Goal: Transaction & Acquisition: Purchase product/service

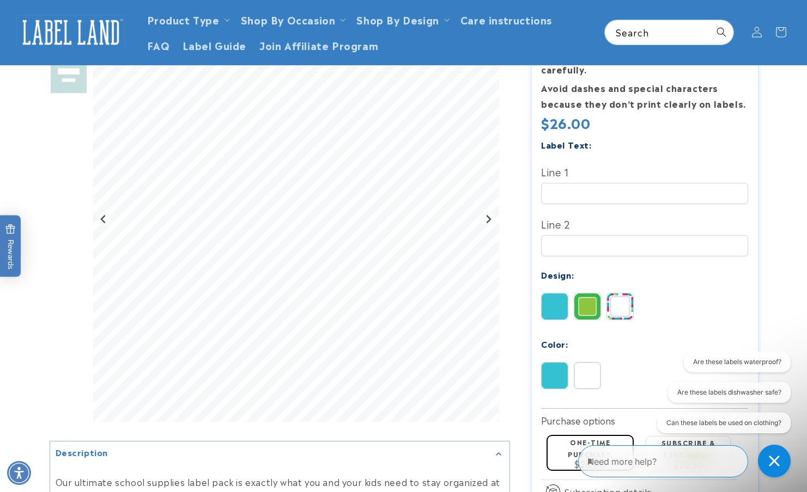
scroll to position [231, 0]
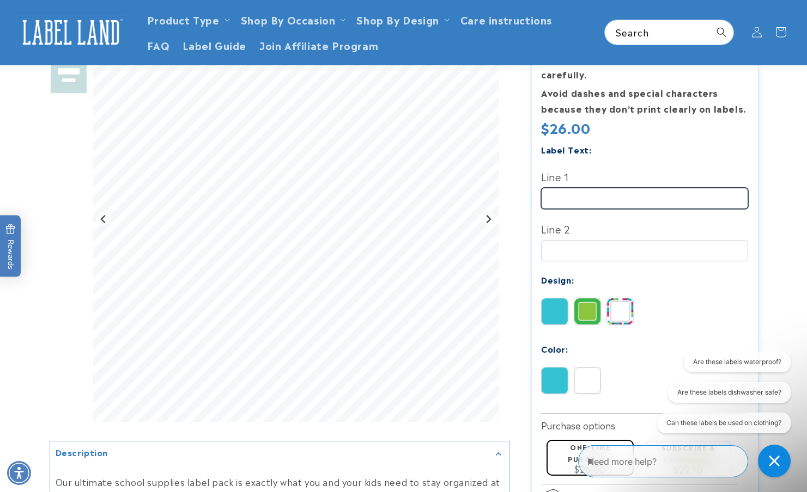
click at [564, 188] on input "Line 1" at bounding box center [644, 198] width 207 height 21
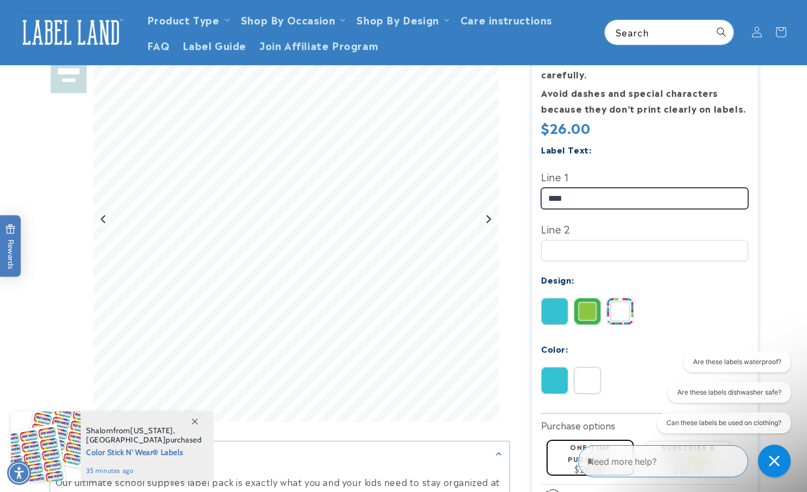
type input "****"
click at [110, 449] on span "Color Stick N' Wear® Labels" at bounding box center [144, 452] width 116 height 14
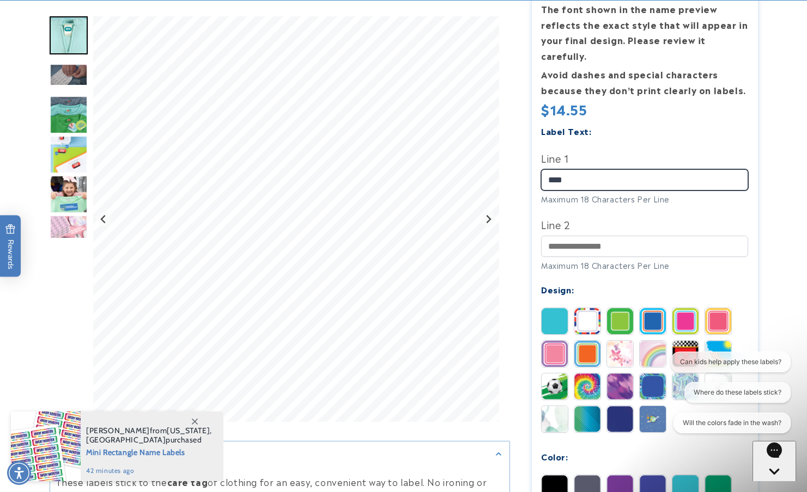
type input "****"
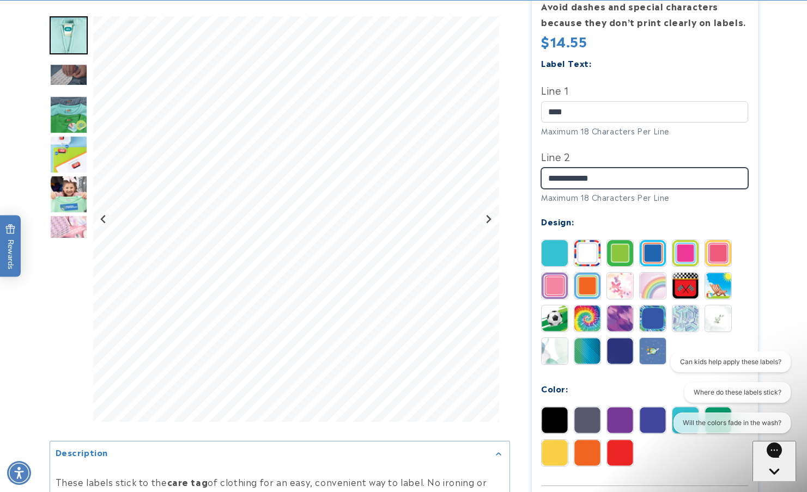
scroll to position [328, 0]
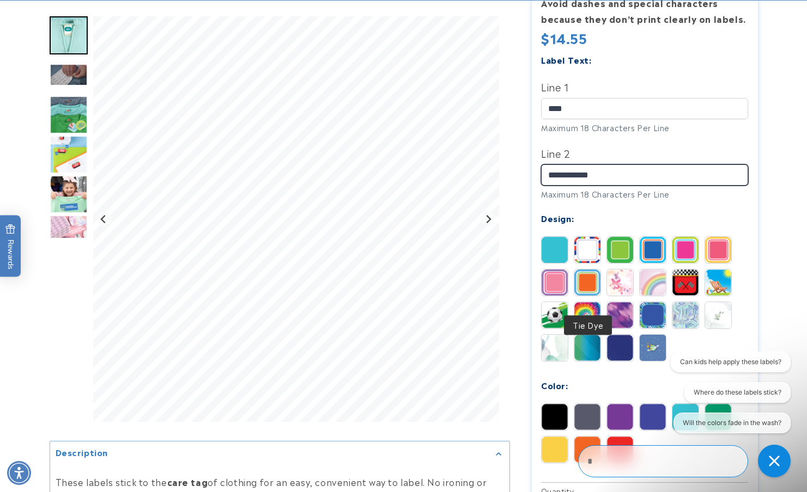
type input "**********"
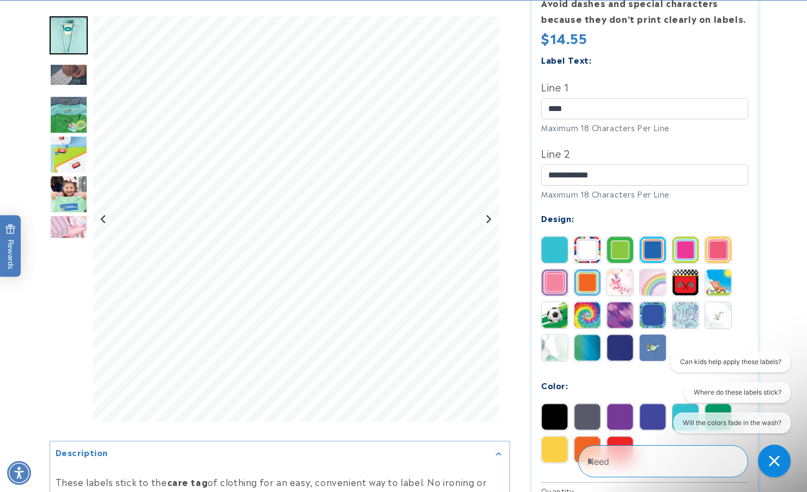
click at [583, 302] on img at bounding box center [587, 315] width 26 height 26
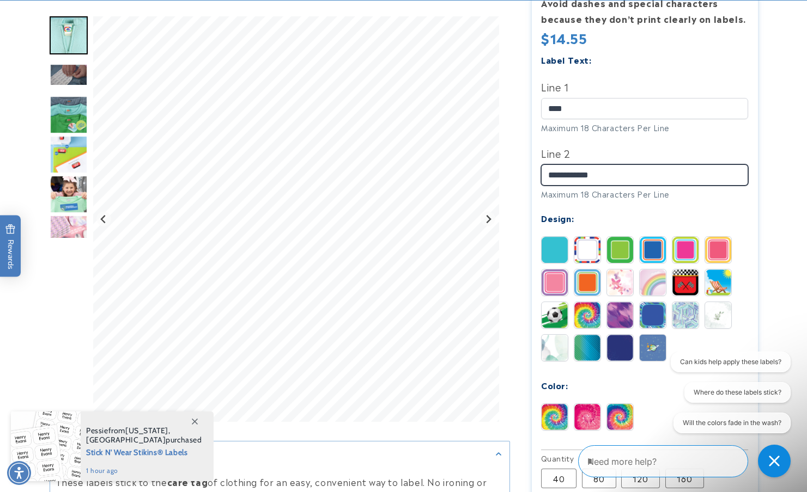
click at [492, 148] on div at bounding box center [404, 262] width 708 height 923
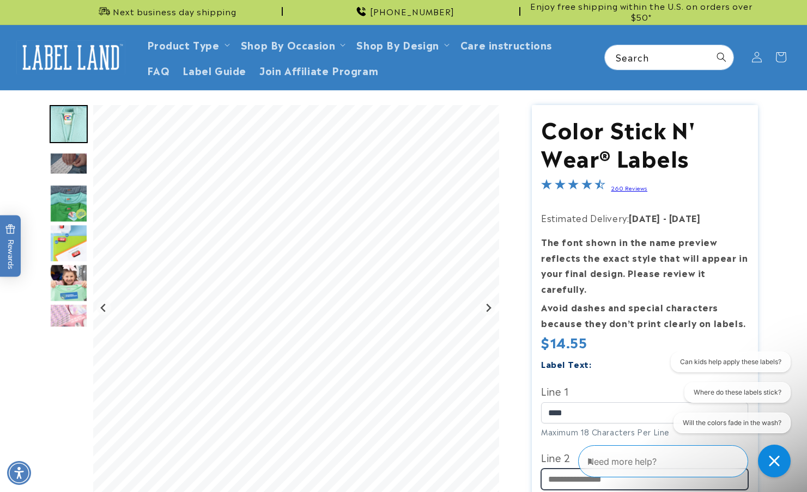
scroll to position [24, 0]
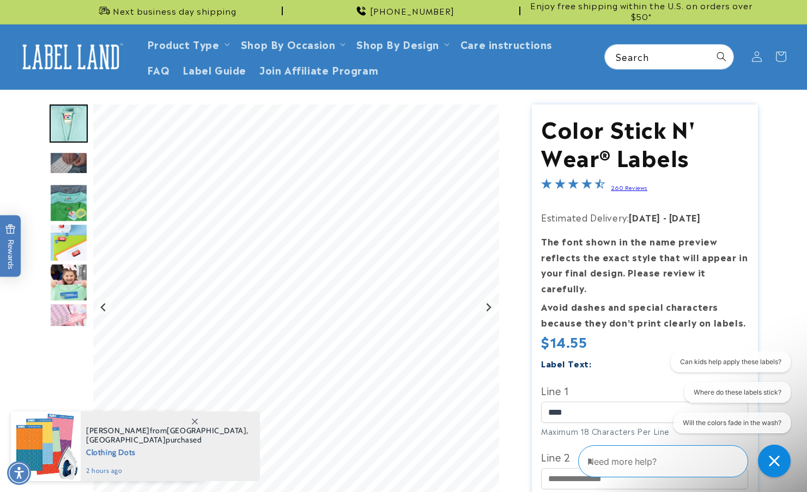
click at [80, 287] on img "Go to slide 6" at bounding box center [69, 283] width 38 height 38
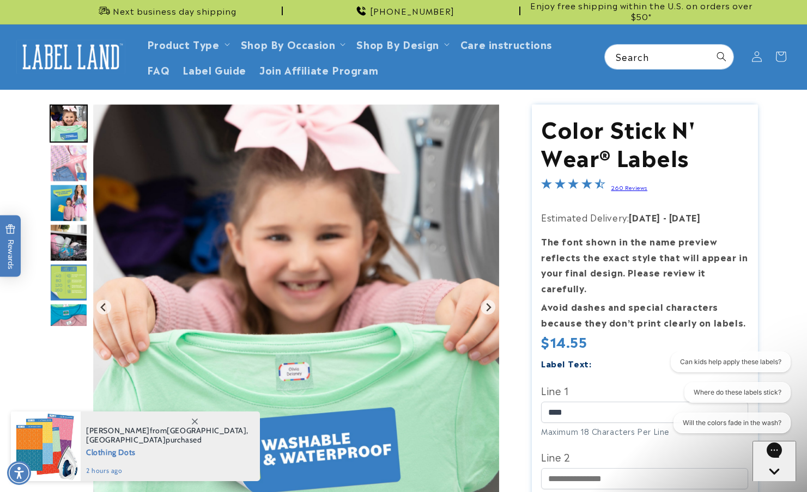
click at [72, 161] on img "Go to slide 7" at bounding box center [69, 163] width 38 height 38
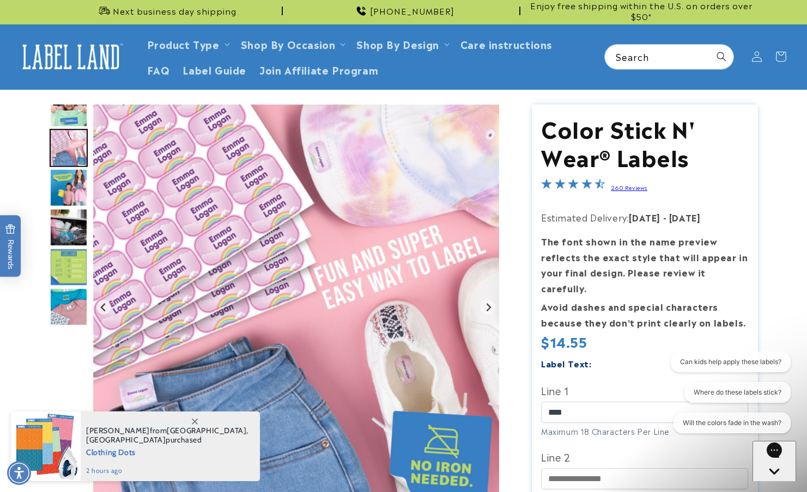
click at [68, 174] on img "Go to slide 8" at bounding box center [69, 188] width 38 height 38
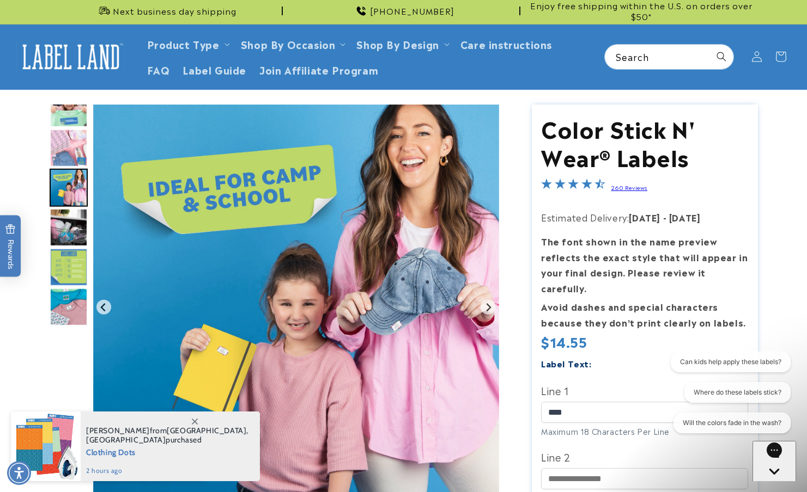
click at [66, 220] on img "Go to slide 9" at bounding box center [69, 228] width 38 height 38
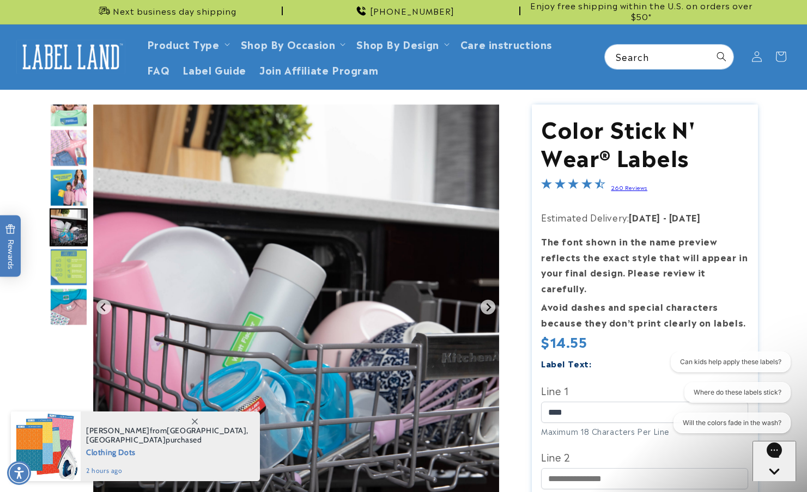
click at [63, 266] on img "Go to slide 10" at bounding box center [69, 267] width 38 height 38
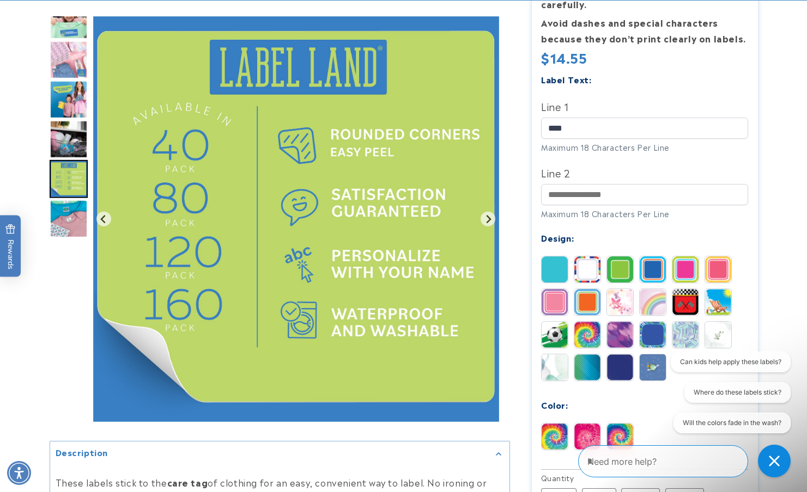
scroll to position [320, 0]
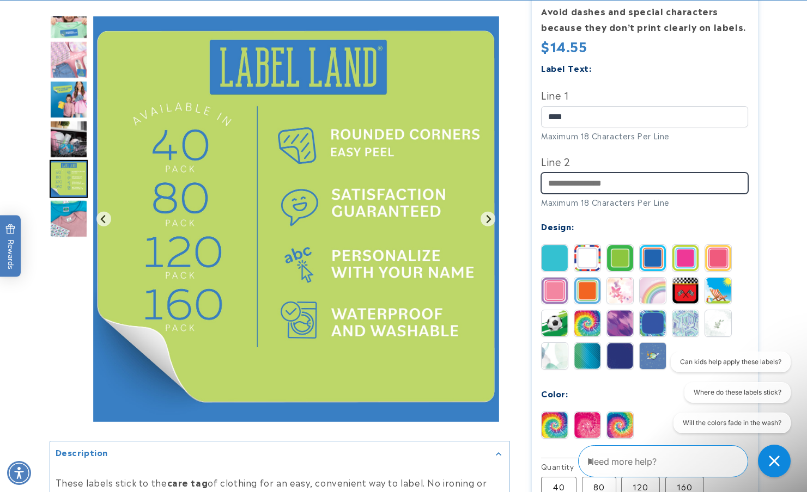
click at [593, 173] on input "Line 2" at bounding box center [644, 183] width 207 height 21
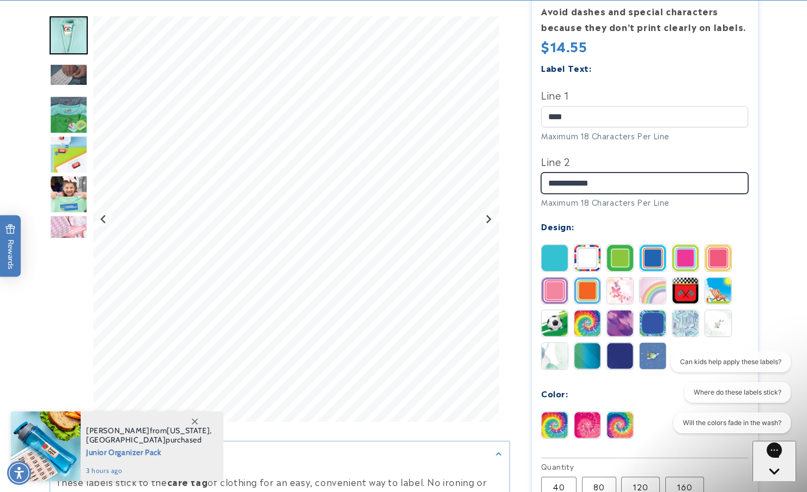
type input "**********"
click at [624, 412] on img at bounding box center [620, 425] width 26 height 26
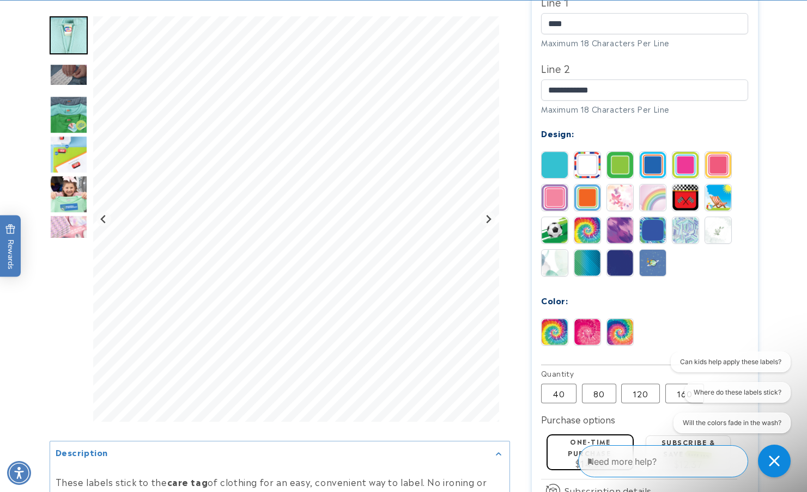
scroll to position [414, 0]
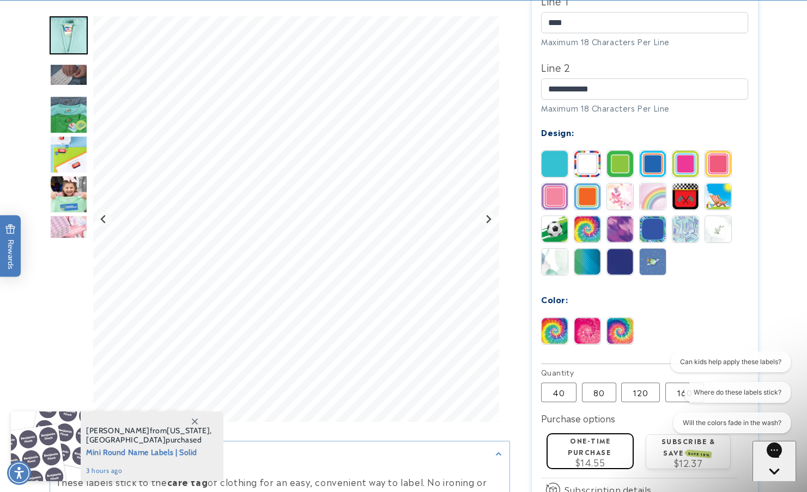
click at [687, 151] on img at bounding box center [685, 164] width 26 height 26
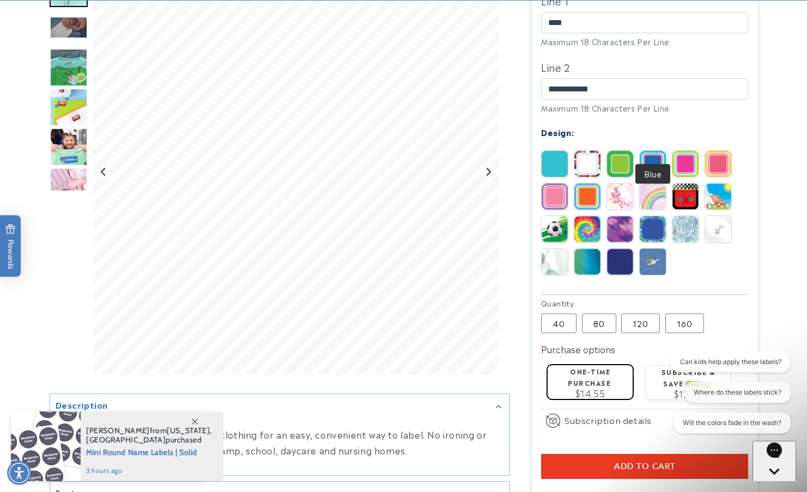
click at [649, 151] on img at bounding box center [653, 164] width 26 height 26
click at [628, 151] on img at bounding box center [620, 164] width 26 height 26
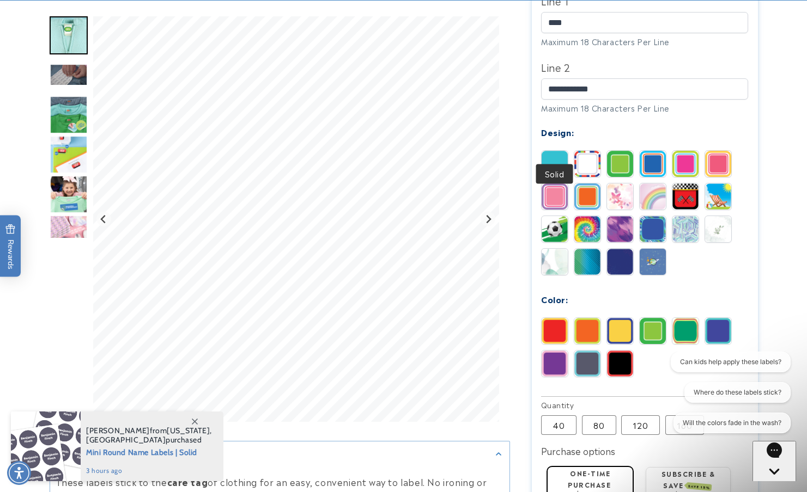
click at [553, 151] on img at bounding box center [554, 164] width 26 height 26
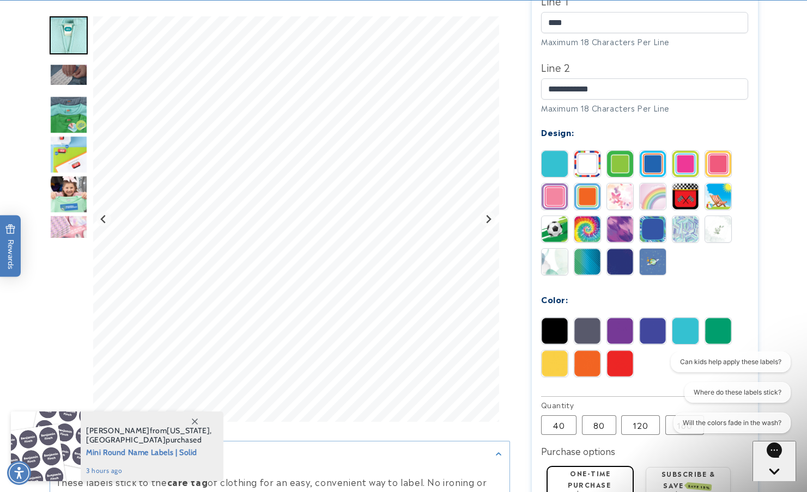
click at [619, 249] on img at bounding box center [620, 262] width 26 height 26
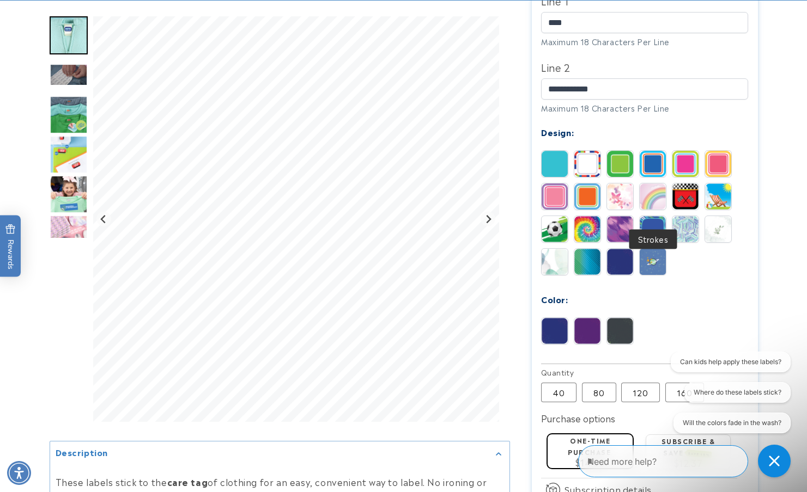
click at [655, 216] on img at bounding box center [653, 229] width 26 height 26
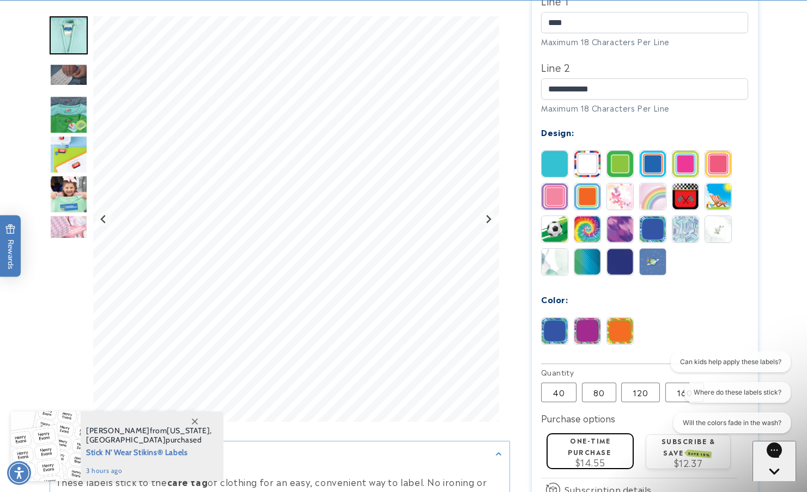
click at [614, 184] on img at bounding box center [620, 197] width 26 height 26
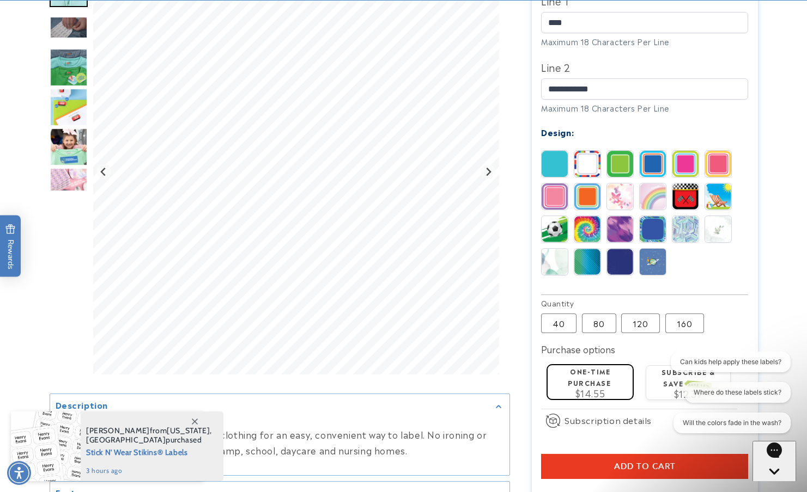
click at [558, 184] on img at bounding box center [554, 197] width 26 height 26
click at [589, 184] on img at bounding box center [587, 197] width 26 height 26
click at [715, 151] on img at bounding box center [718, 164] width 26 height 26
click at [589, 184] on img at bounding box center [587, 197] width 26 height 26
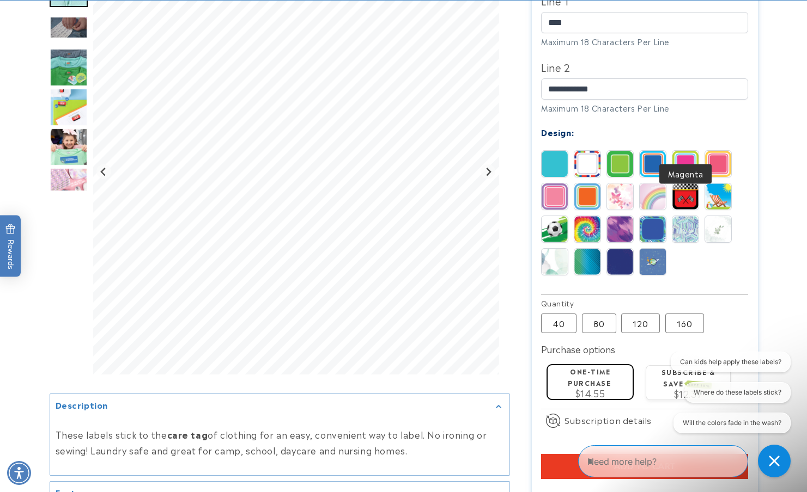
click at [684, 151] on img at bounding box center [685, 164] width 26 height 26
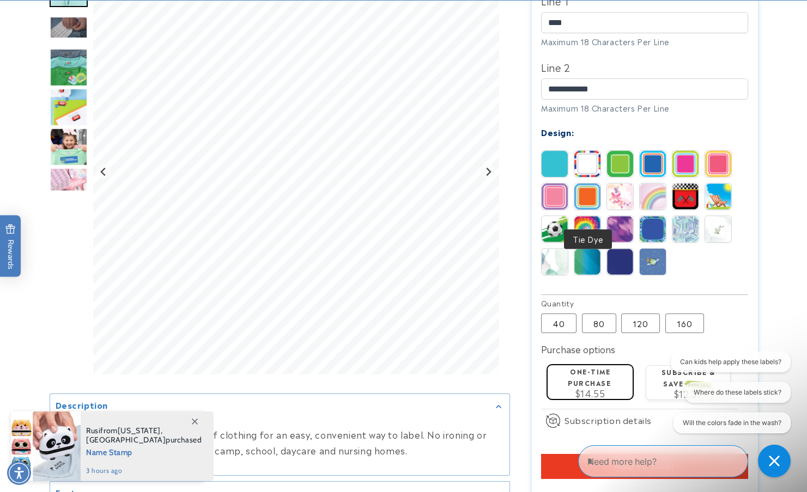
click at [582, 216] on img at bounding box center [587, 229] width 26 height 26
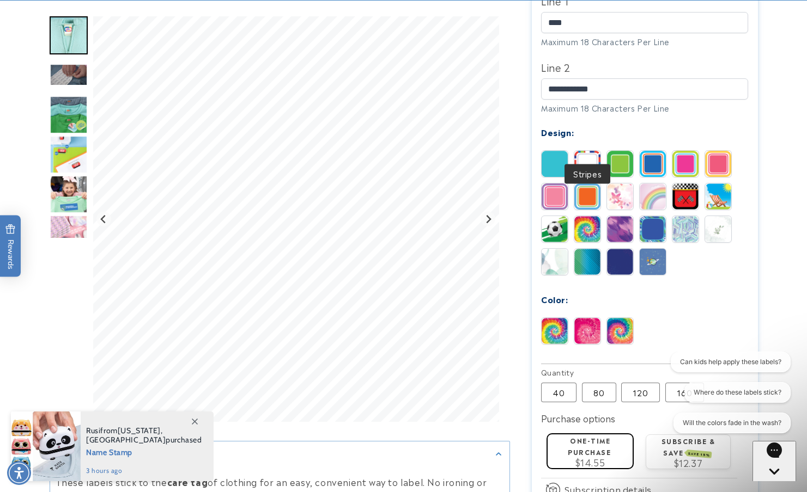
click at [587, 151] on img at bounding box center [587, 164] width 26 height 26
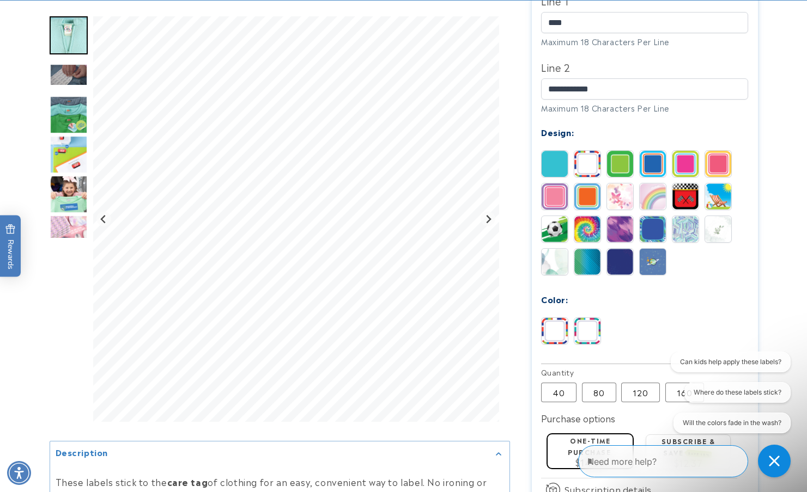
click at [588, 249] on img at bounding box center [587, 262] width 26 height 26
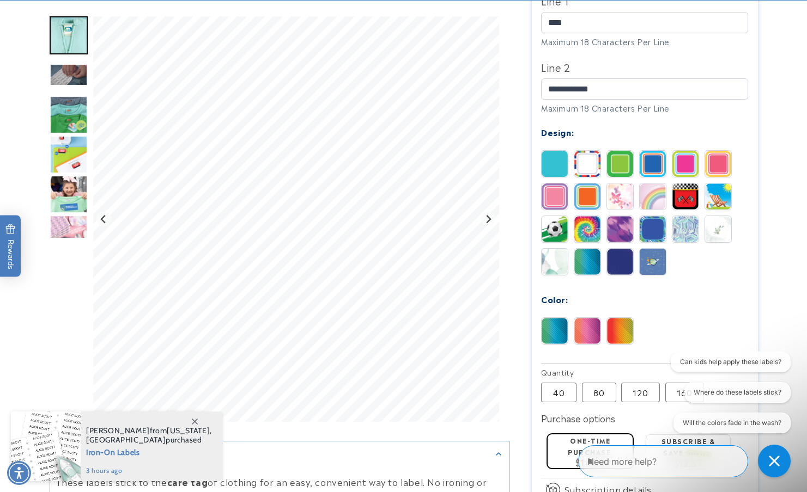
click at [559, 249] on img at bounding box center [554, 262] width 26 height 26
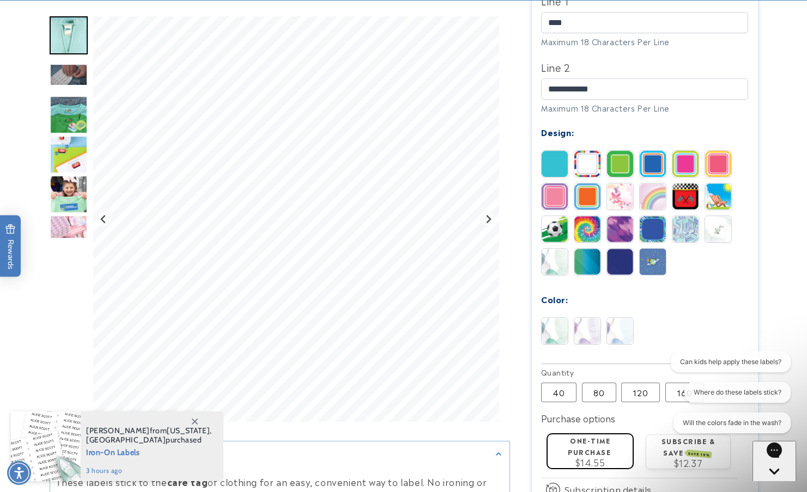
click at [557, 184] on img at bounding box center [554, 197] width 26 height 26
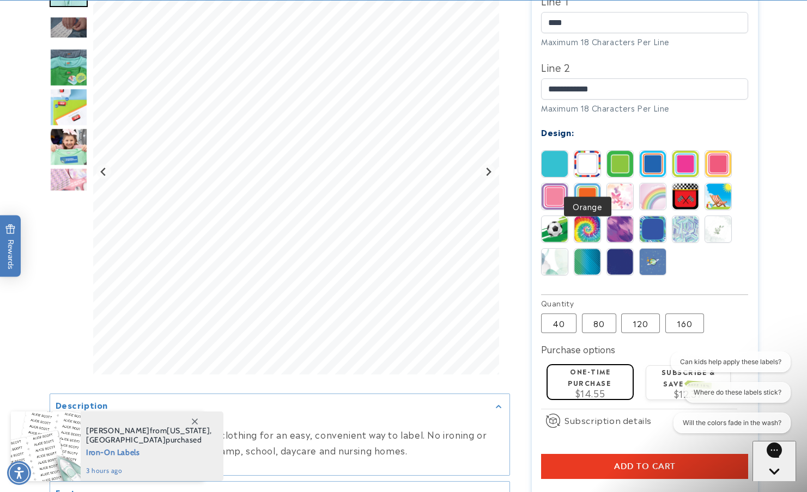
click at [592, 184] on img at bounding box center [587, 197] width 26 height 26
click at [565, 151] on img at bounding box center [554, 164] width 26 height 26
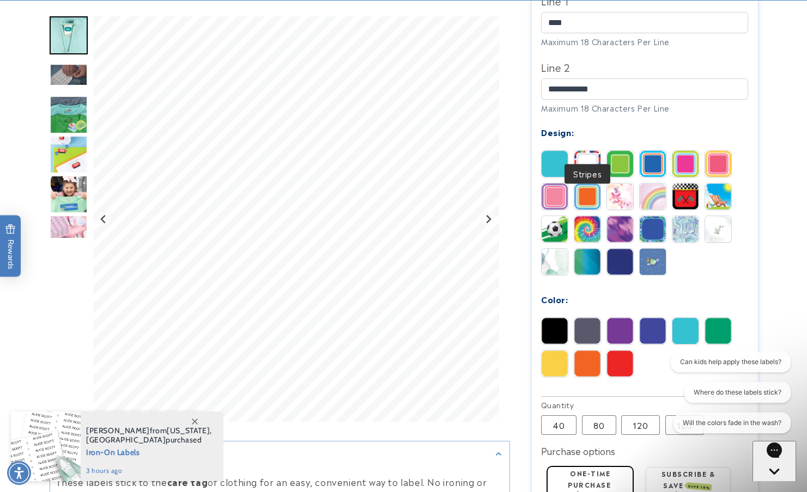
click at [589, 151] on img at bounding box center [587, 164] width 26 height 26
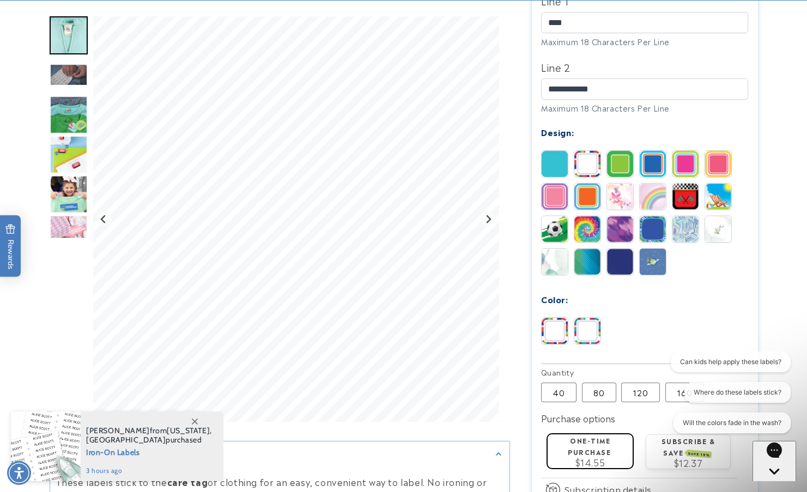
click at [583, 318] on img at bounding box center [587, 331] width 26 height 26
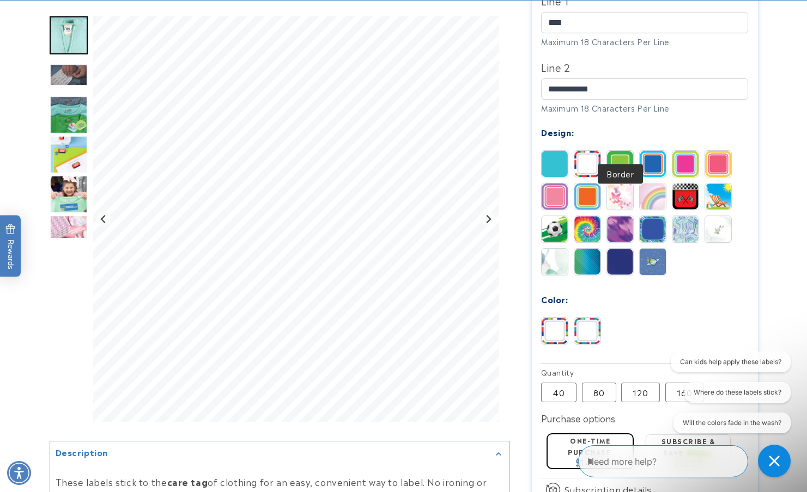
click at [620, 151] on img at bounding box center [620, 164] width 26 height 26
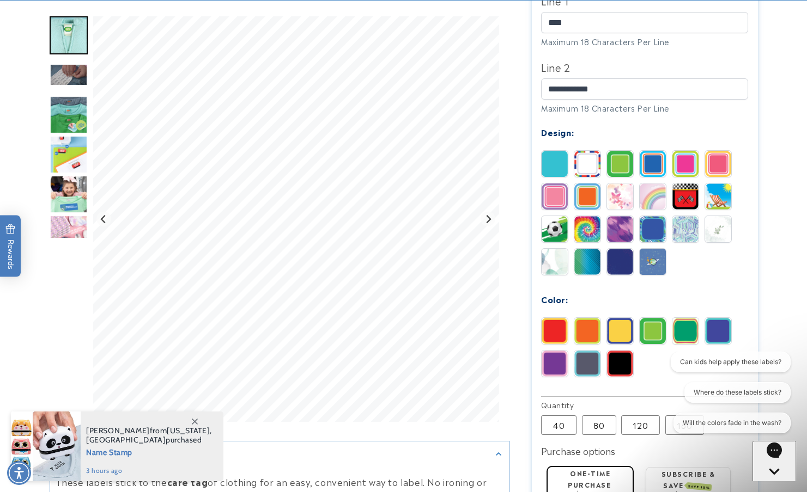
click at [685, 318] on img at bounding box center [685, 331] width 26 height 26
click at [724, 318] on img at bounding box center [718, 331] width 26 height 26
click at [620, 351] on img at bounding box center [620, 364] width 26 height 26
click at [592, 351] on img at bounding box center [587, 364] width 26 height 26
click at [555, 351] on img at bounding box center [554, 364] width 26 height 26
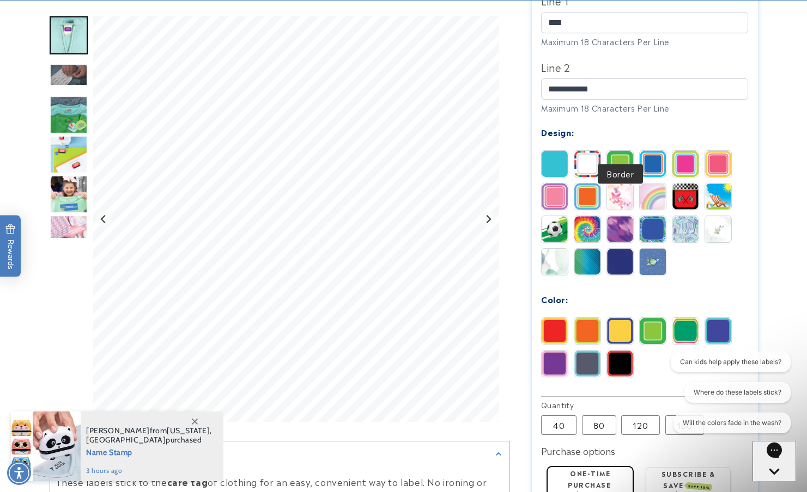
click at [625, 151] on img at bounding box center [620, 164] width 26 height 26
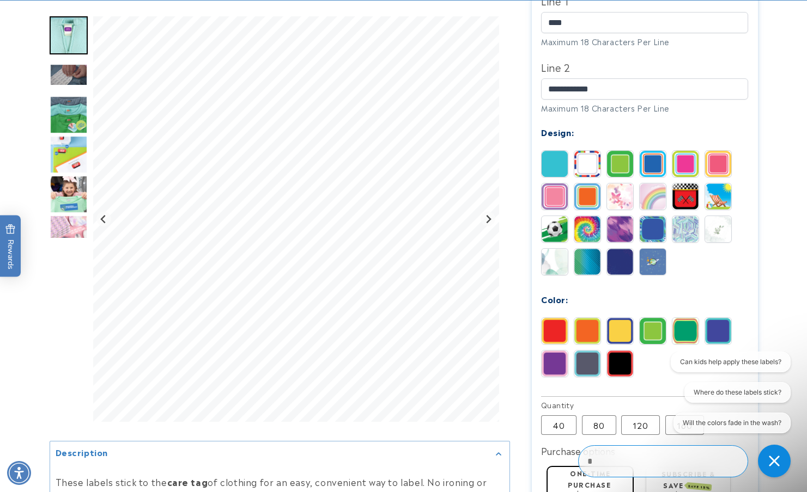
click at [689, 151] on img at bounding box center [685, 164] width 26 height 26
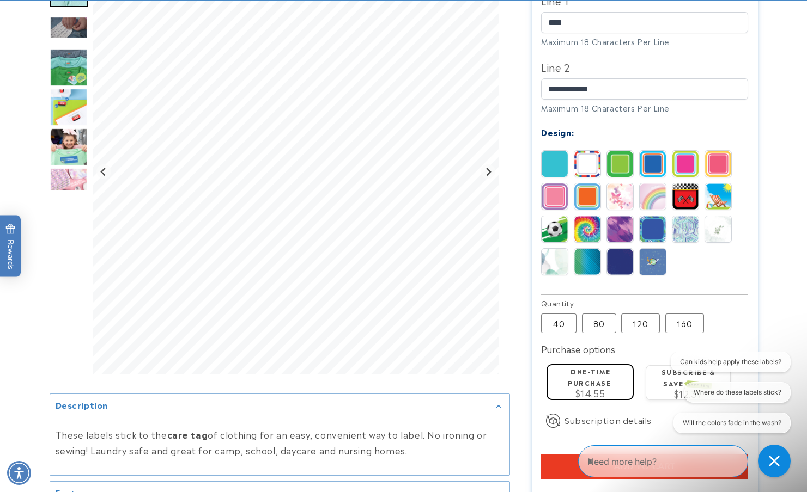
click at [715, 151] on img at bounding box center [718, 164] width 26 height 26
click at [684, 151] on img at bounding box center [685, 164] width 26 height 26
click at [592, 216] on img at bounding box center [587, 229] width 26 height 26
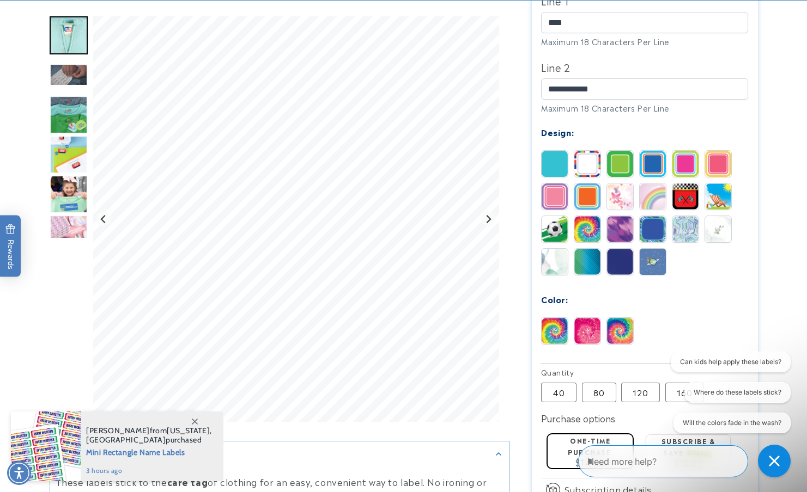
click at [555, 216] on img at bounding box center [554, 229] width 26 height 26
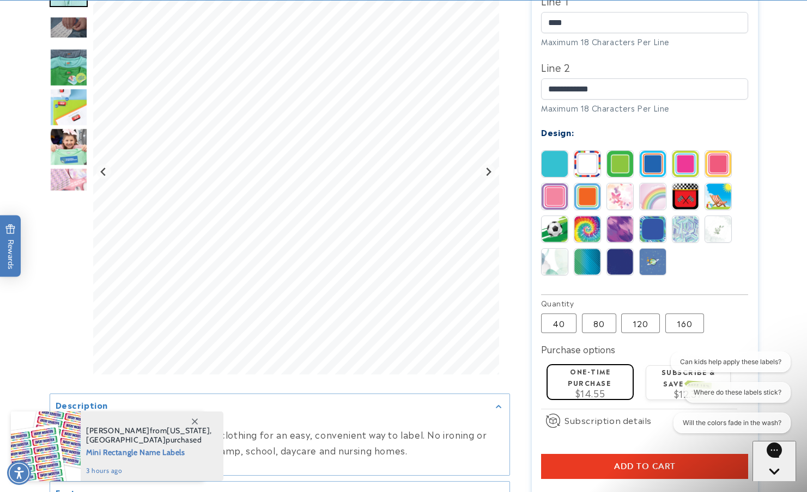
click at [555, 216] on img at bounding box center [554, 229] width 26 height 26
click at [554, 184] on img at bounding box center [554, 197] width 26 height 26
click at [591, 184] on img at bounding box center [587, 197] width 26 height 26
click at [558, 184] on img at bounding box center [554, 197] width 26 height 26
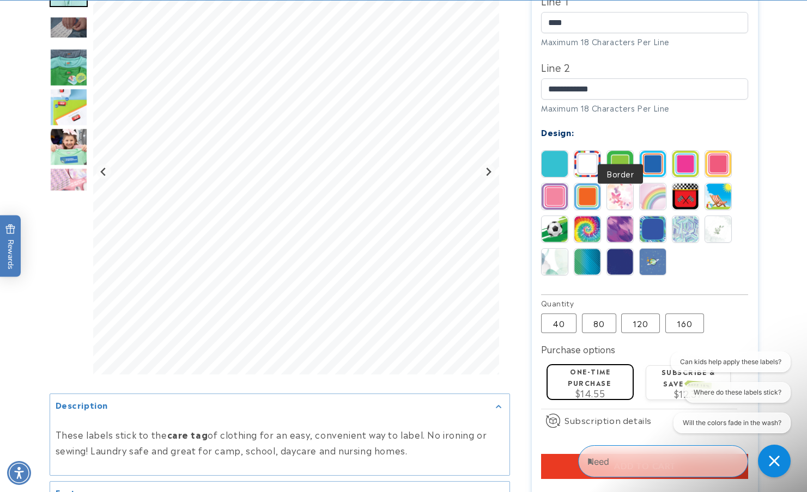
click at [591, 151] on img at bounding box center [587, 164] width 26 height 26
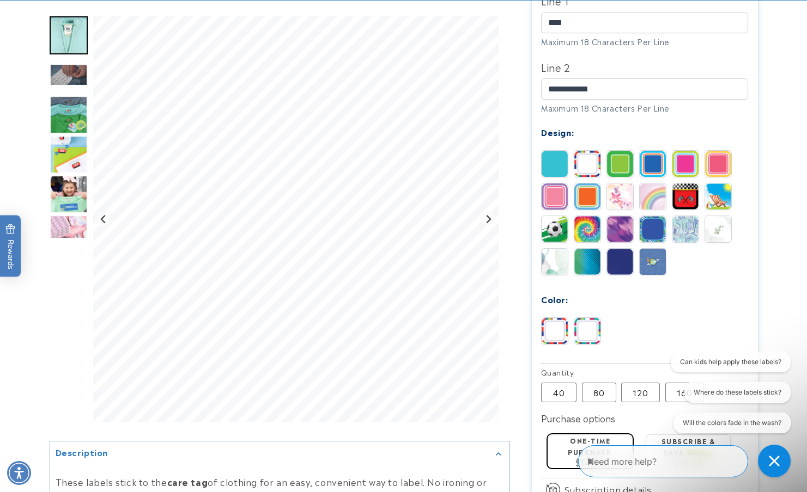
click at [594, 318] on img at bounding box center [587, 331] width 26 height 26
click at [559, 318] on img at bounding box center [554, 331] width 26 height 26
click at [588, 318] on img at bounding box center [587, 331] width 26 height 26
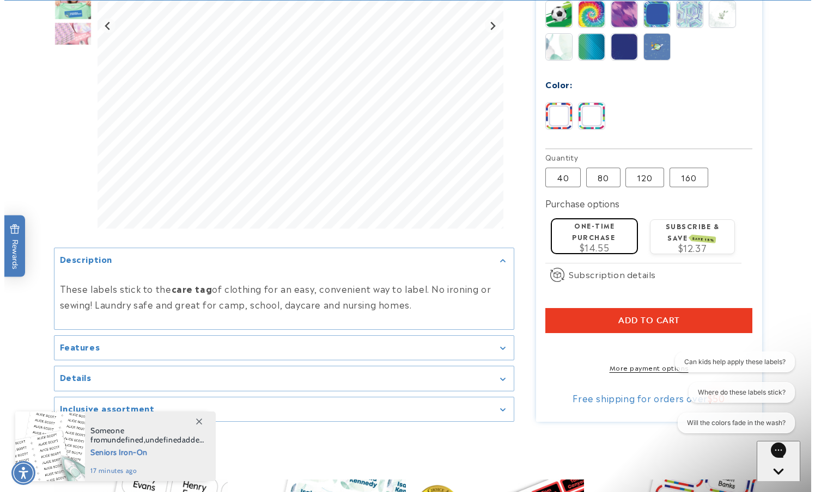
scroll to position [685, 0]
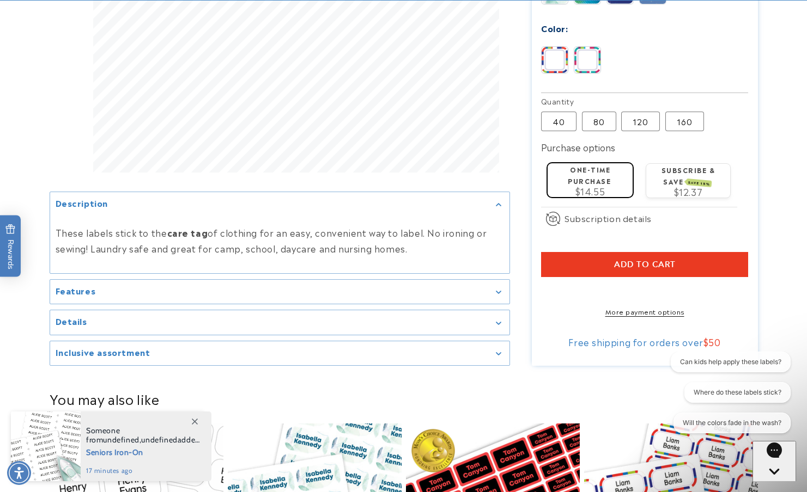
click at [602, 252] on button "Add to cart" at bounding box center [644, 264] width 207 height 25
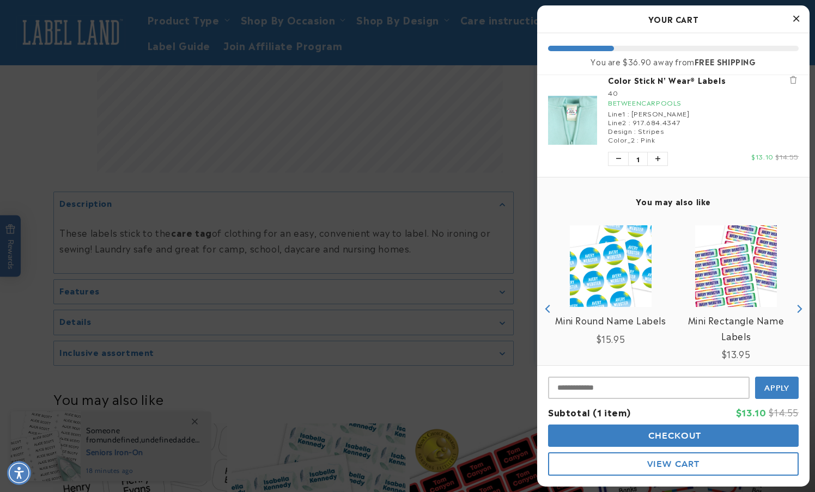
scroll to position [16, 0]
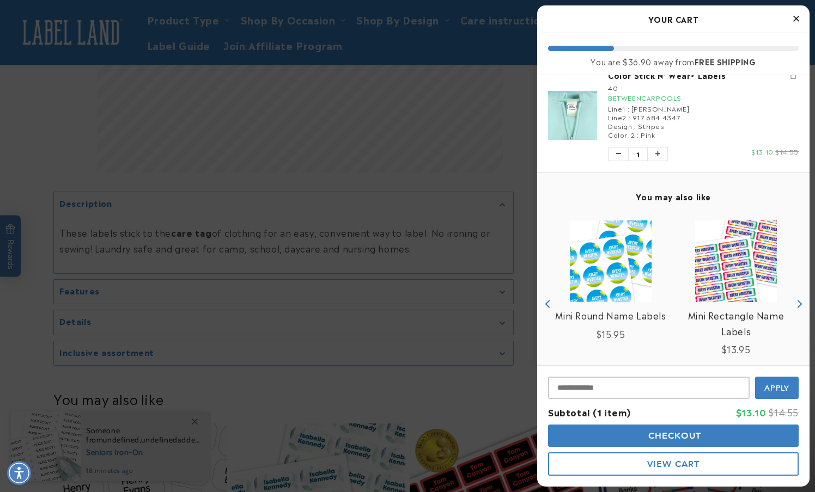
click at [729, 270] on img "product" at bounding box center [736, 262] width 82 height 82
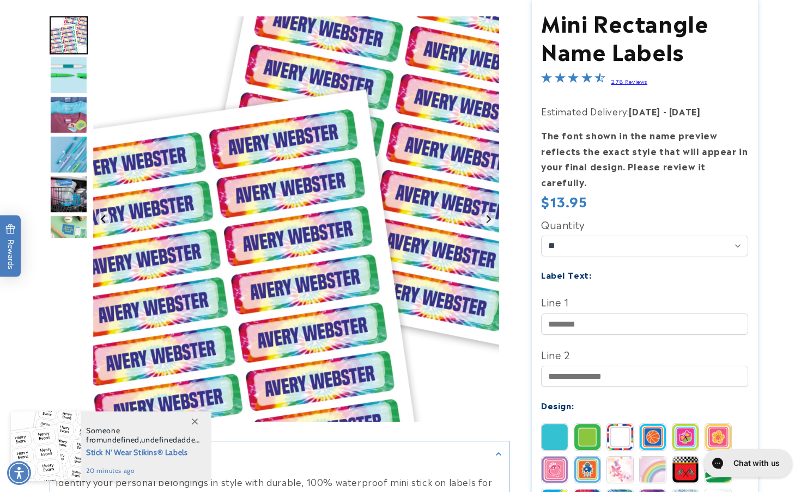
scroll to position [138, 0]
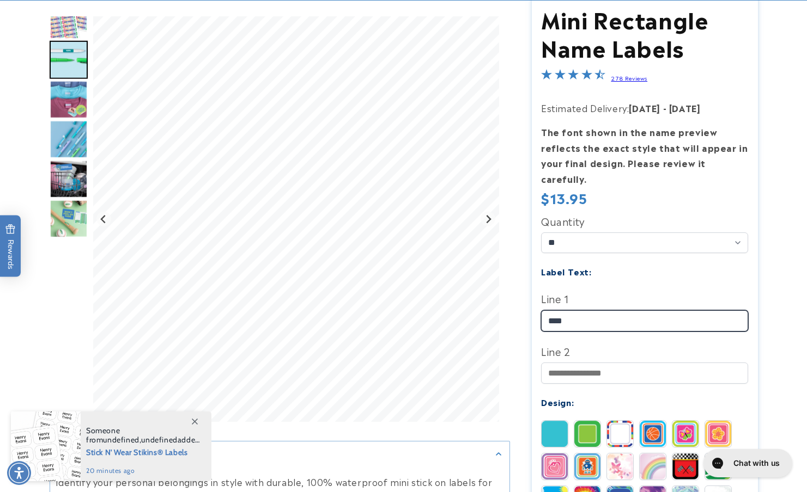
type input "****"
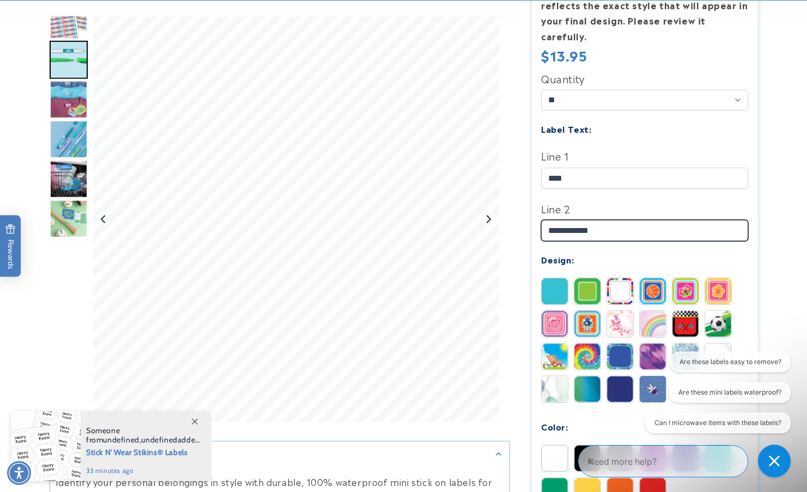
scroll to position [283, 0]
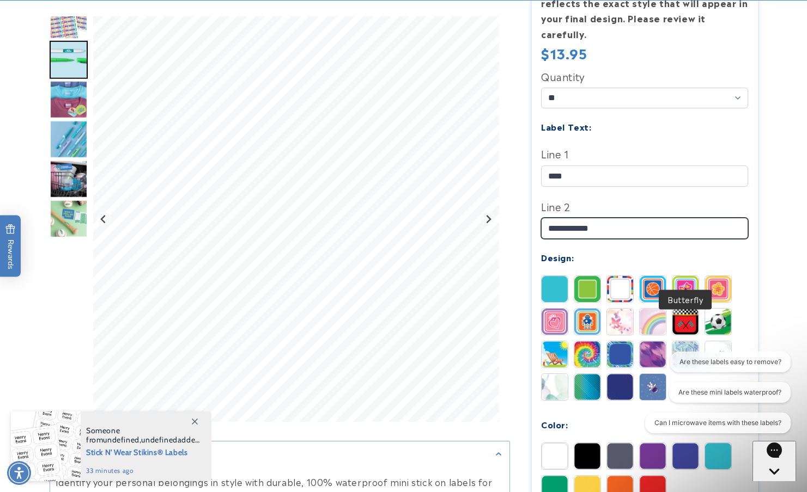
type input "**********"
click at [691, 276] on img at bounding box center [685, 289] width 26 height 26
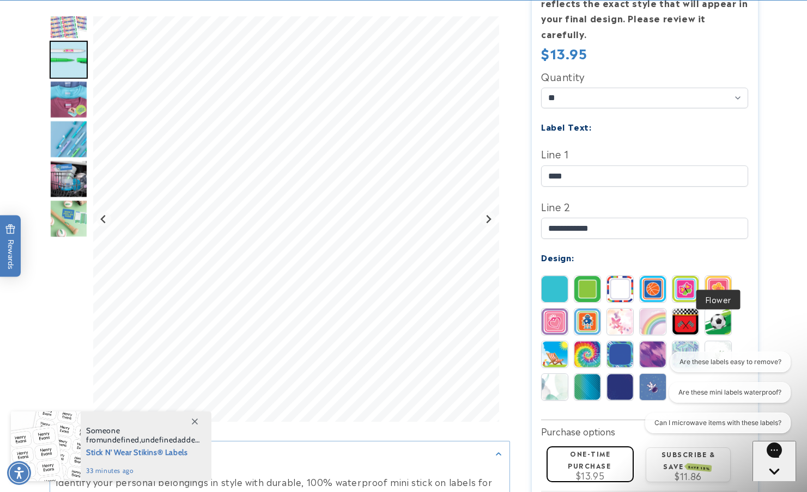
click at [717, 276] on img at bounding box center [718, 289] width 26 height 26
click at [556, 276] on img at bounding box center [554, 289] width 26 height 26
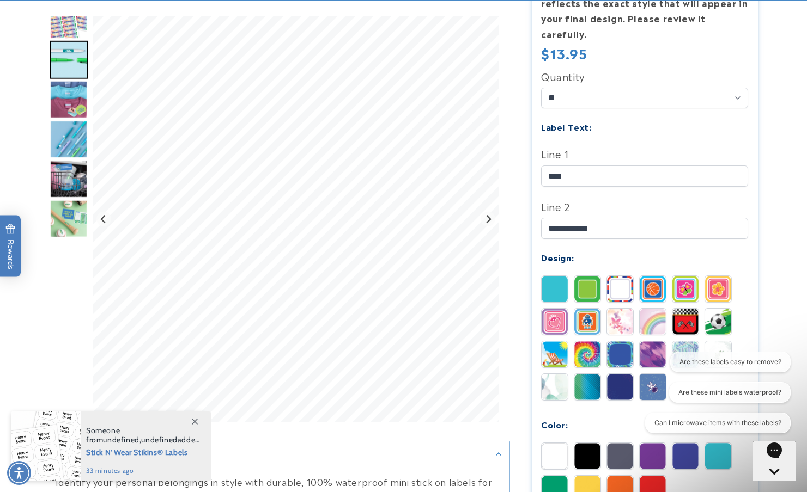
click at [591, 276] on img at bounding box center [587, 289] width 26 height 26
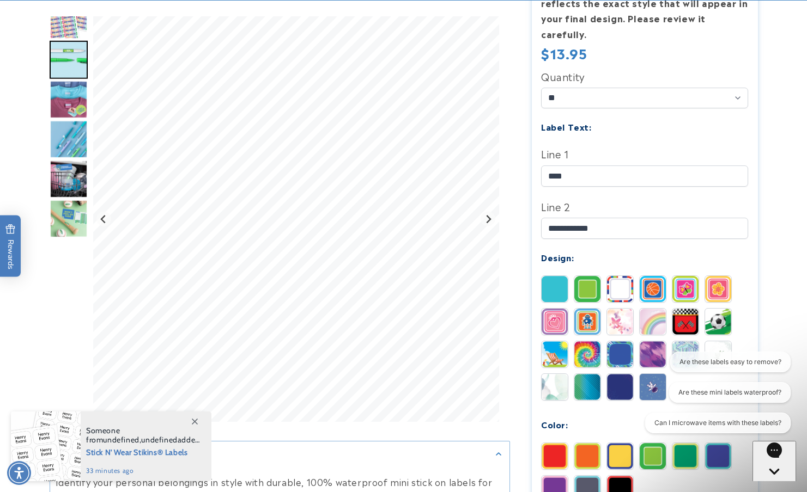
click at [621, 374] on img at bounding box center [620, 387] width 26 height 26
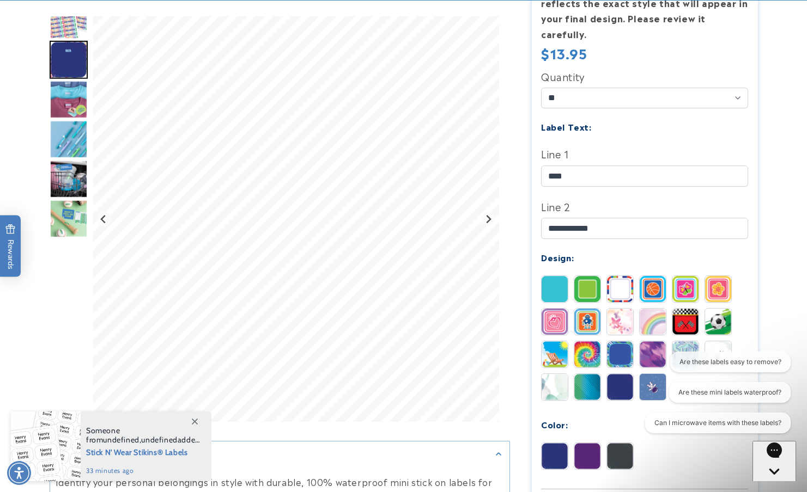
click at [585, 253] on div "Quantity ** ** ** Label Text: Line 1 ****" at bounding box center [644, 277] width 207 height 419
click at [589, 276] on img at bounding box center [587, 289] width 26 height 26
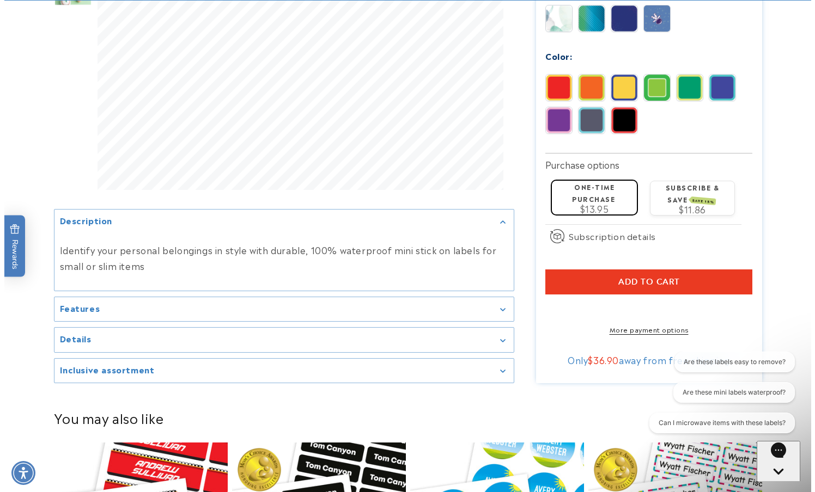
scroll to position [671, 0]
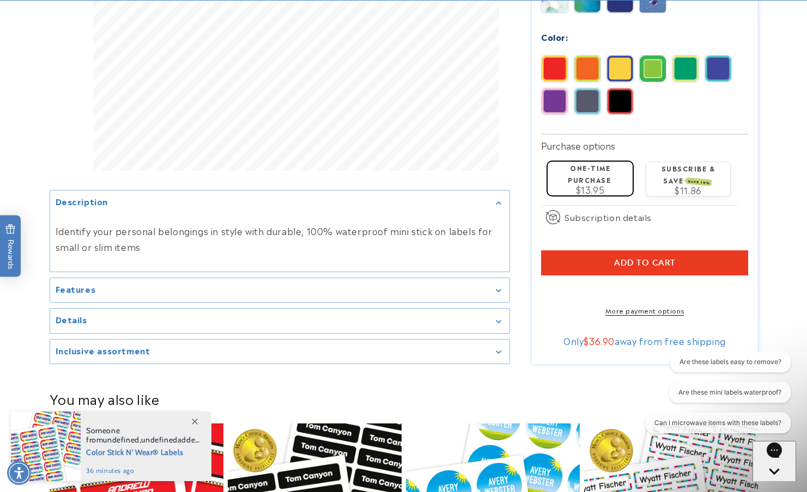
drag, startPoint x: 590, startPoint y: 240, endPoint x: 625, endPoint y: 177, distance: 72.2
click at [571, 251] on button "Add to cart" at bounding box center [644, 263] width 207 height 25
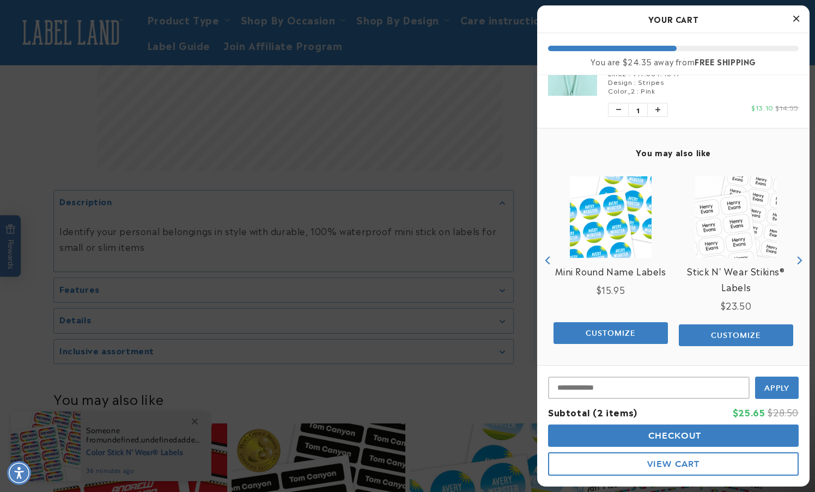
scroll to position [173, 0]
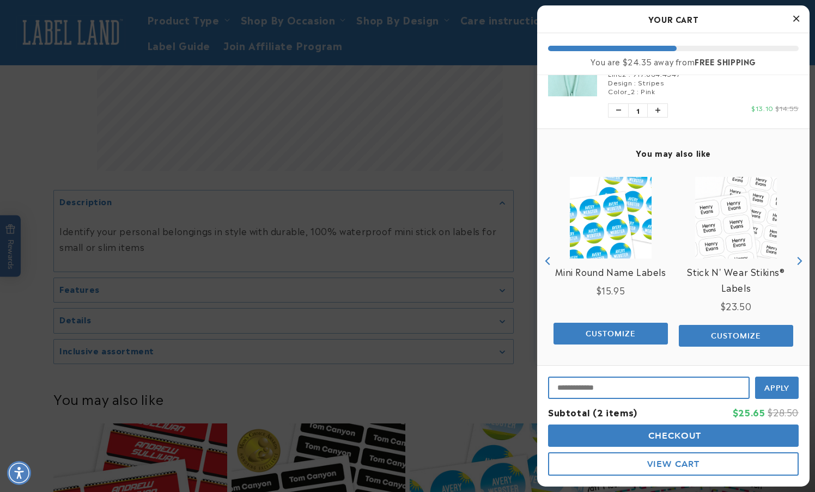
click at [572, 382] on input "Input Discount" at bounding box center [649, 388] width 202 height 22
paste input "**********"
type input "**********"
click at [774, 383] on span "Apply" at bounding box center [777, 387] width 26 height 10
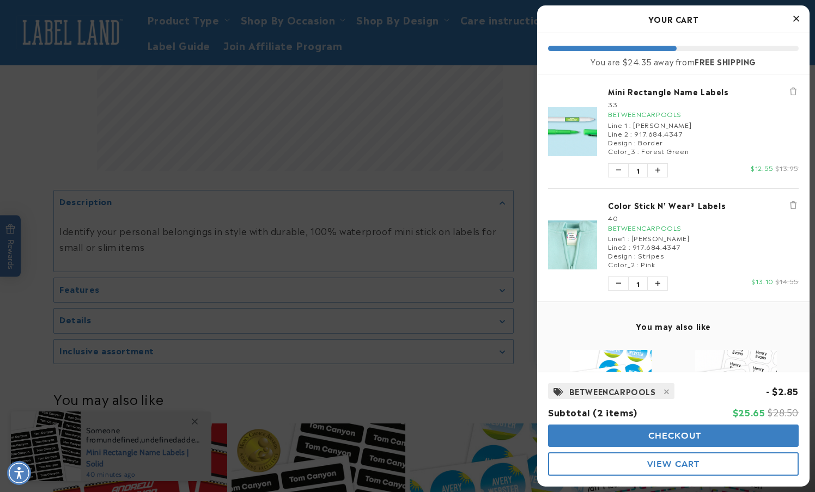
scroll to position [0, 0]
click at [671, 437] on span "Checkout" at bounding box center [674, 436] width 56 height 10
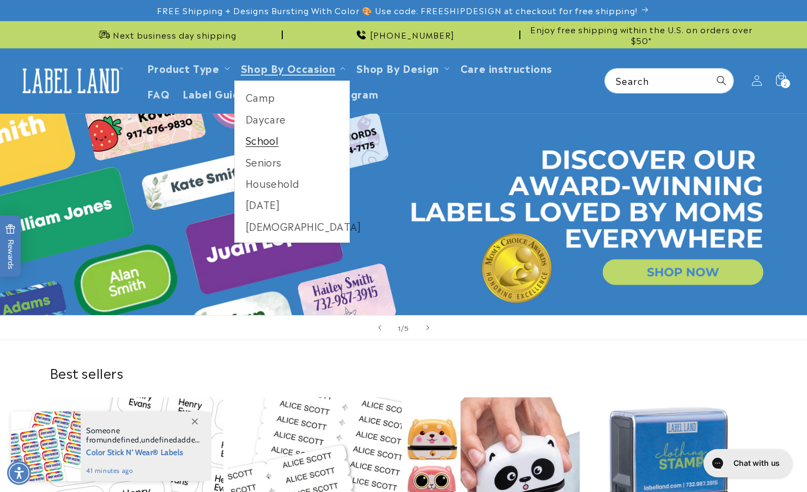
click at [257, 139] on link "School" at bounding box center [292, 140] width 115 height 21
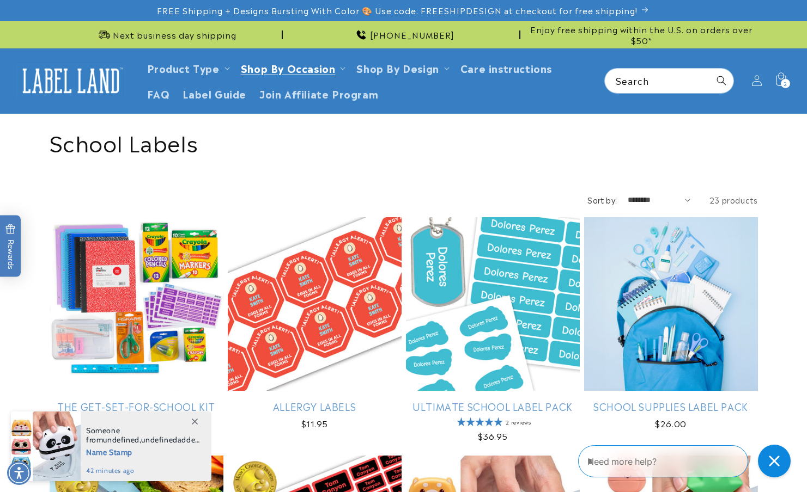
select select "**********"
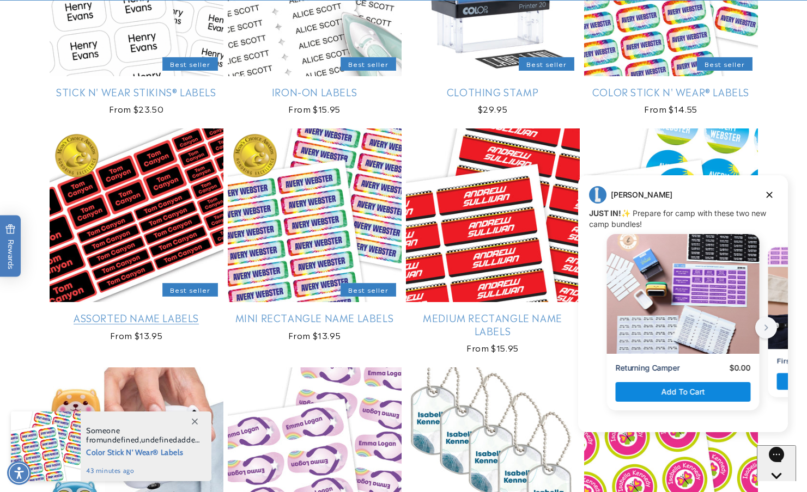
scroll to position [316, 0]
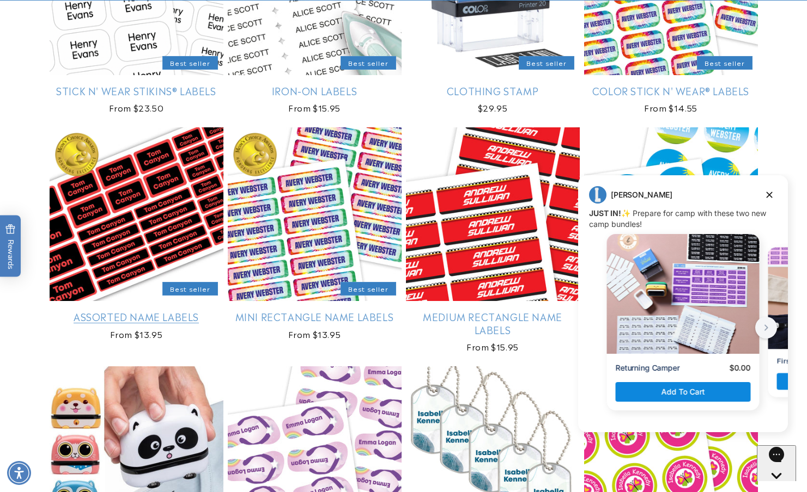
click at [168, 311] on link "Assorted Name Labels" at bounding box center [137, 317] width 174 height 13
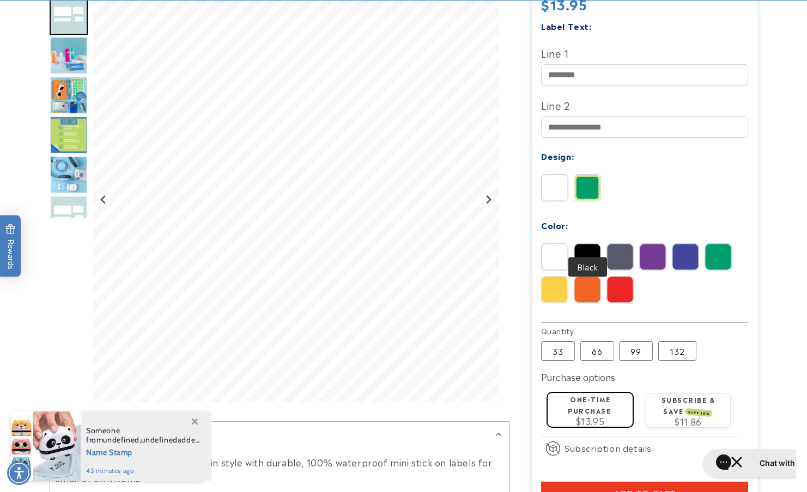
scroll to position [363, 0]
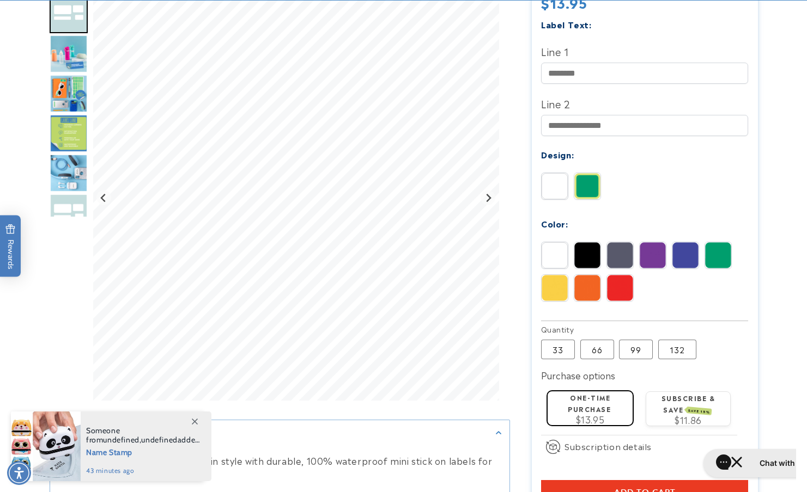
click at [592, 173] on img at bounding box center [587, 186] width 26 height 26
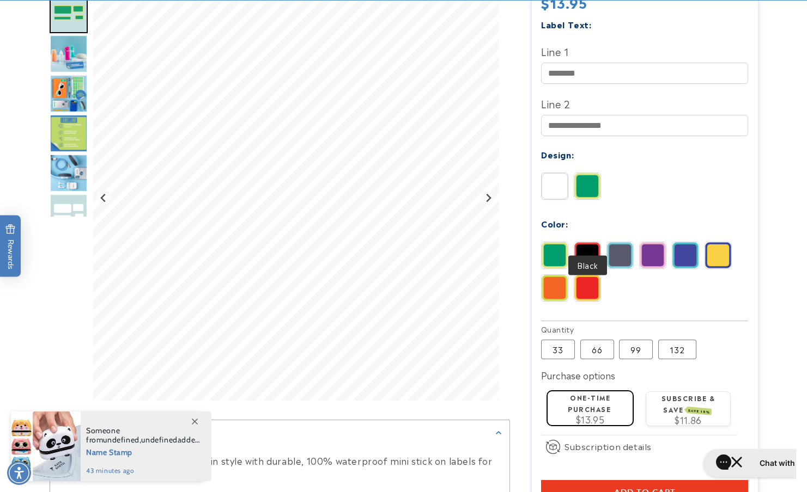
click at [585, 242] on img at bounding box center [587, 255] width 26 height 26
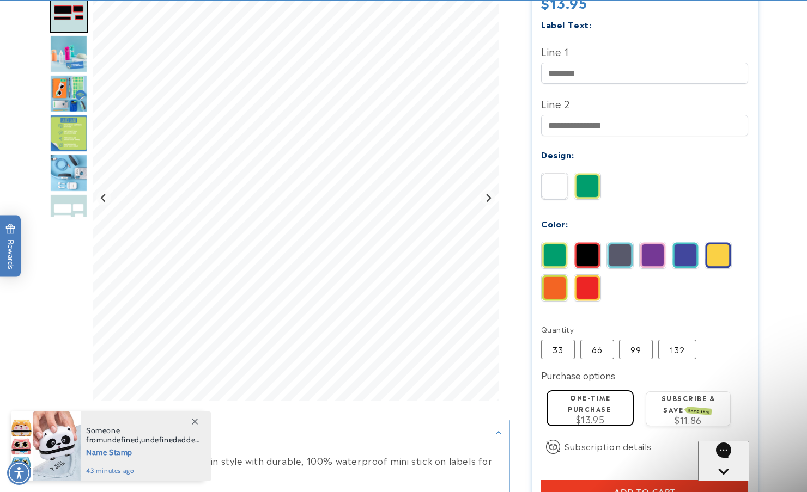
click at [652, 242] on img at bounding box center [653, 255] width 26 height 26
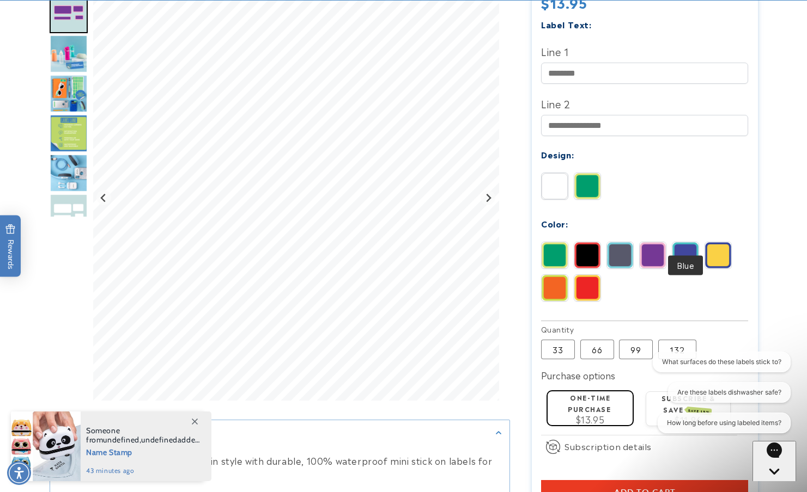
click at [683, 242] on img at bounding box center [685, 255] width 26 height 26
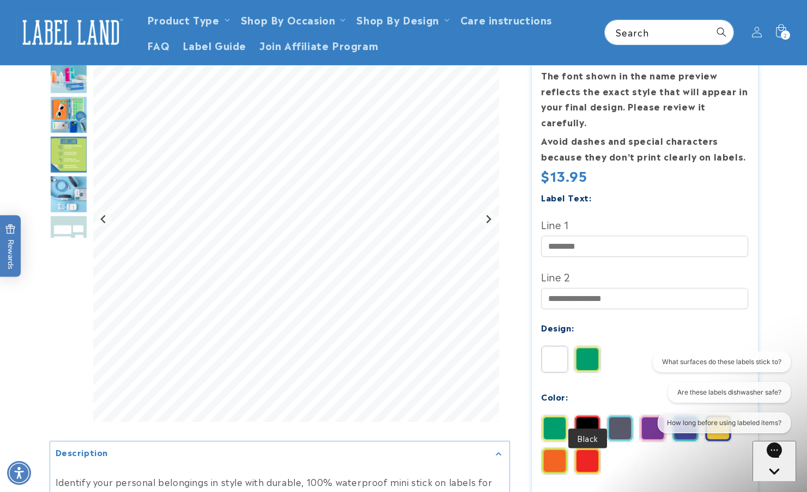
scroll to position [14, 0]
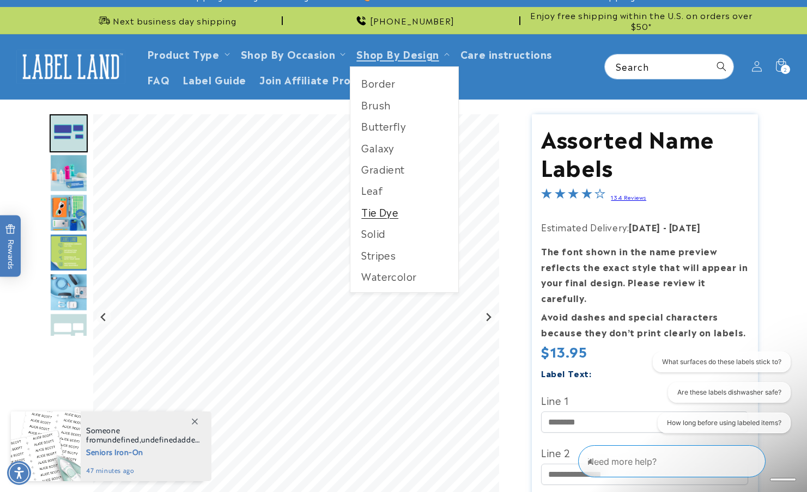
click at [385, 209] on link "Tie Dye" at bounding box center [404, 212] width 108 height 21
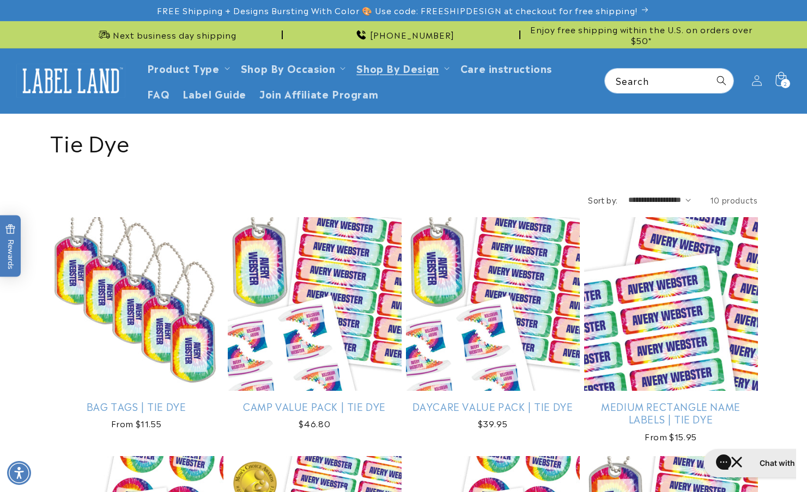
click at [784, 80] on span "2" at bounding box center [785, 83] width 4 height 9
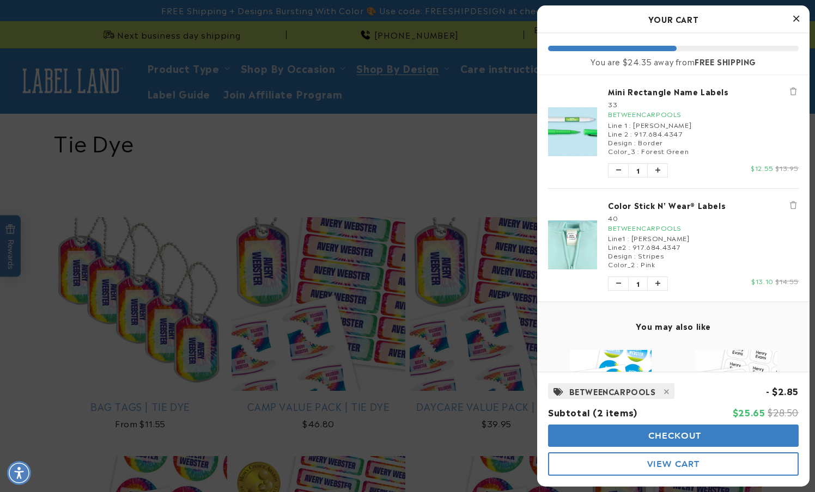
click at [649, 471] on button "View Cart" at bounding box center [673, 464] width 251 height 23
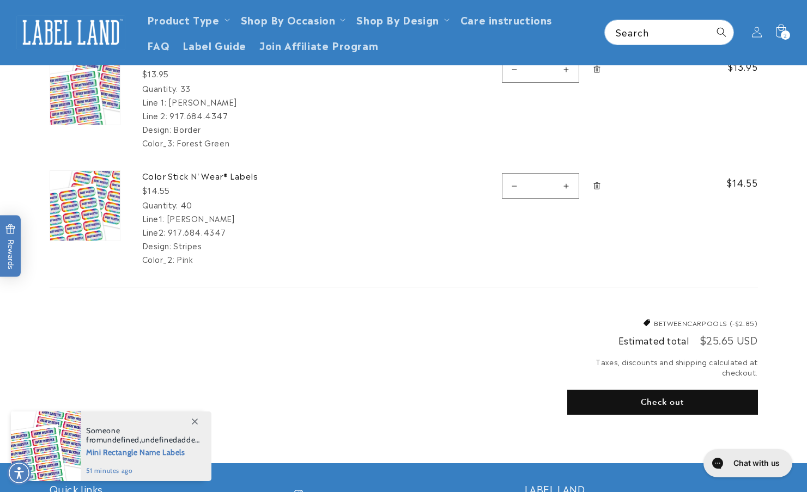
scroll to position [139, 0]
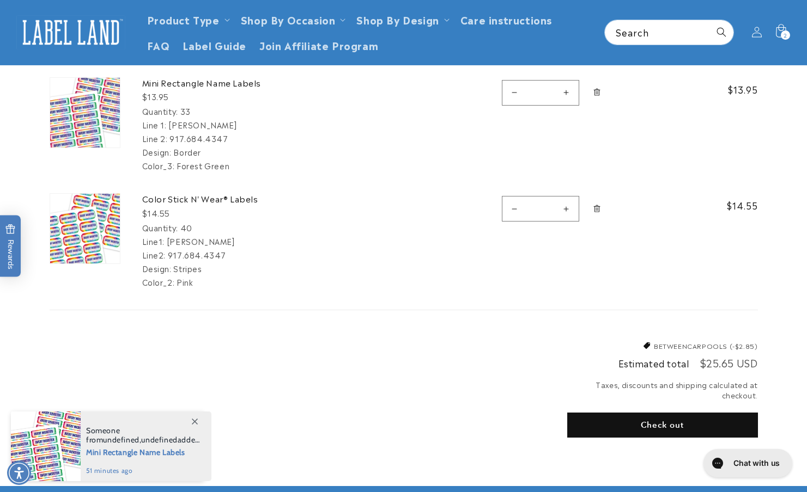
click at [622, 424] on button "Check out" at bounding box center [662, 425] width 191 height 25
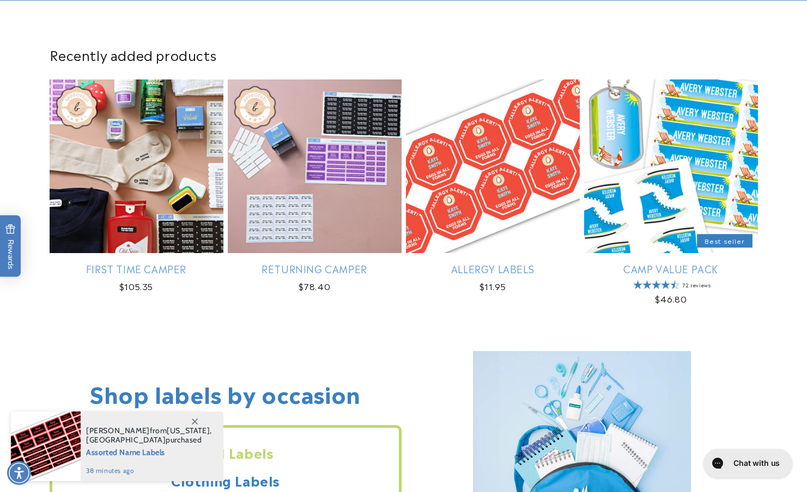
scroll to position [632, 0]
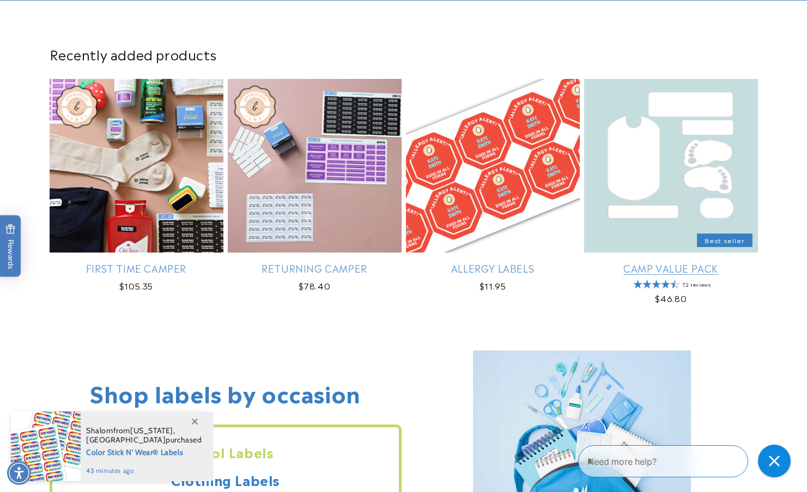
click at [641, 268] on link "Camp Value Pack" at bounding box center [671, 268] width 174 height 13
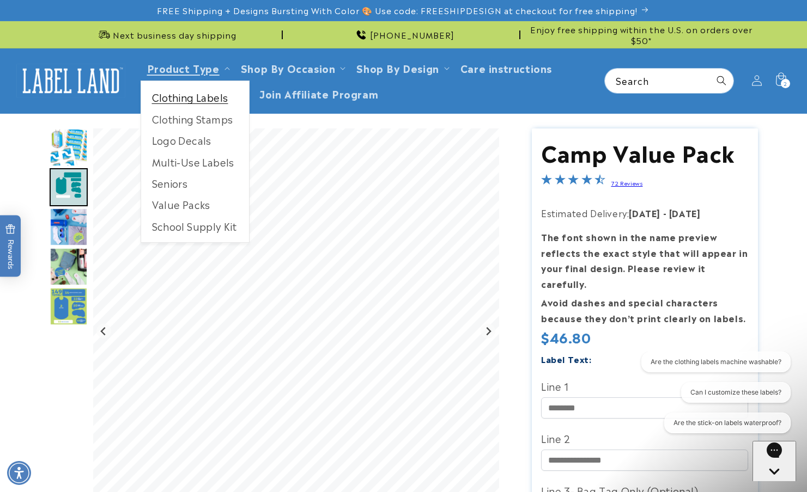
click at [188, 102] on link "Clothing Labels" at bounding box center [195, 97] width 108 height 21
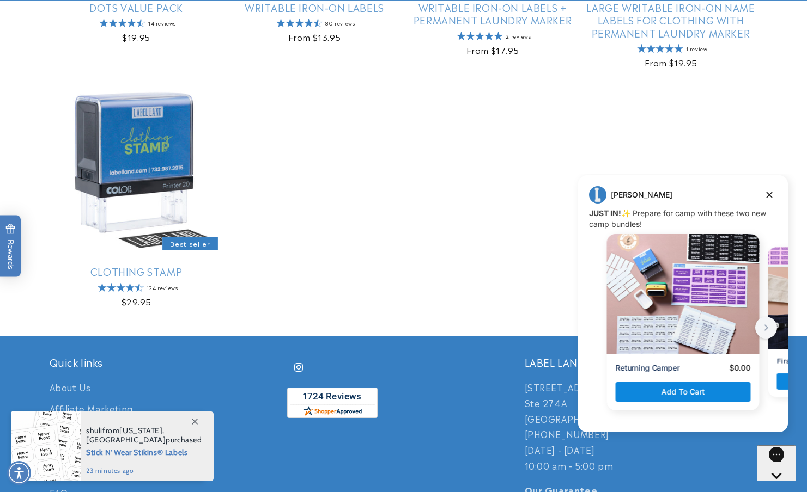
scroll to position [882, 0]
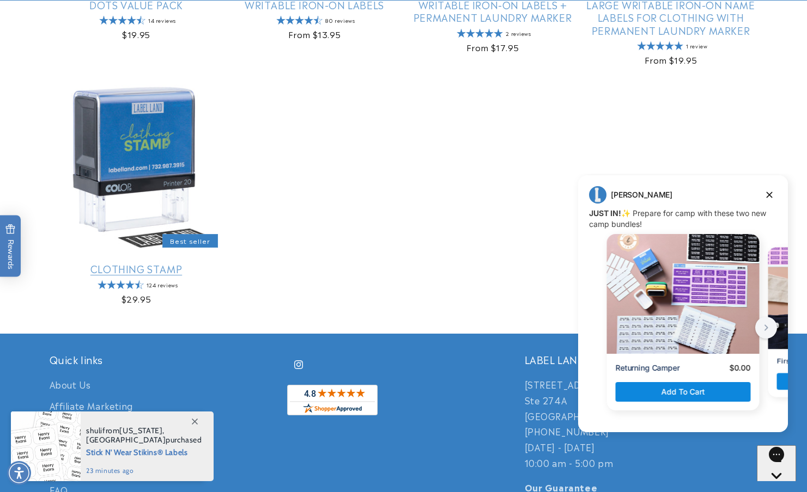
click at [153, 272] on link "Clothing Stamp" at bounding box center [137, 269] width 174 height 13
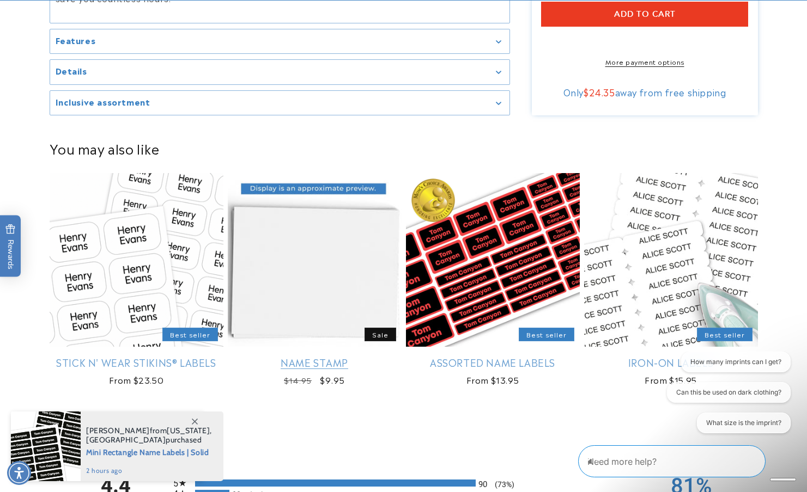
scroll to position [1408, 0]
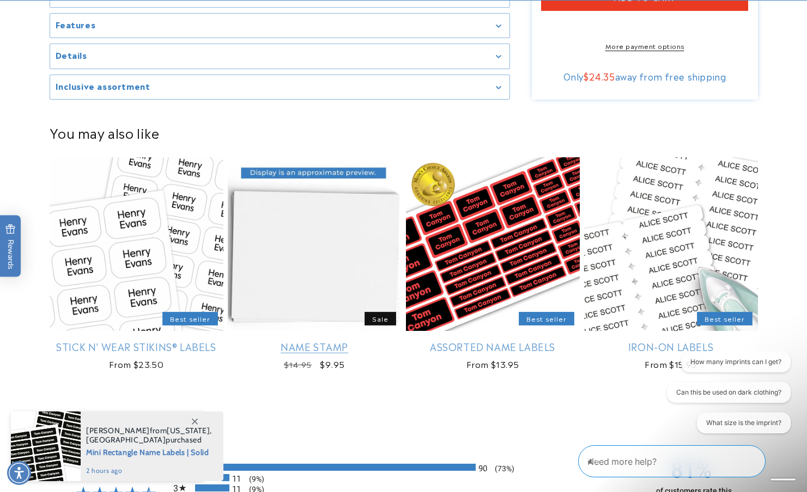
click at [322, 346] on link "Name Stamp" at bounding box center [315, 346] width 174 height 13
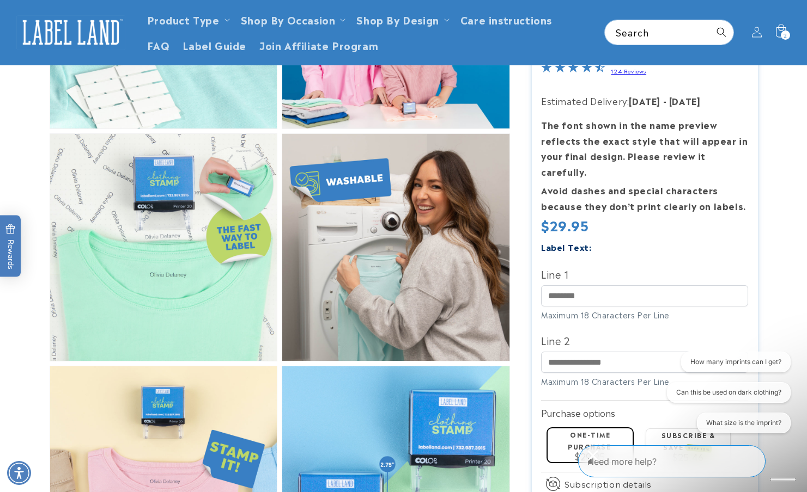
scroll to position [628, 0]
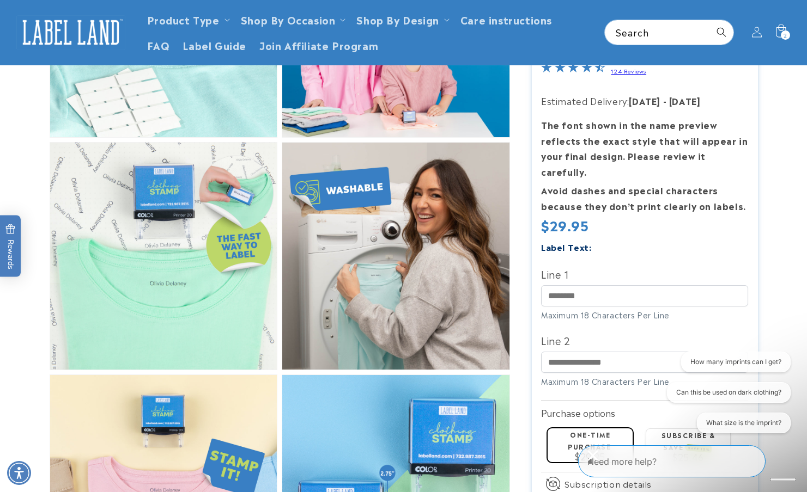
click at [622, 72] on link "124 Reviews" at bounding box center [628, 71] width 35 height 8
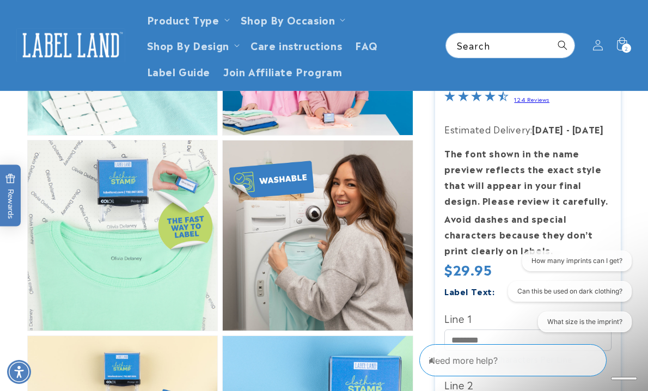
scroll to position [507, 0]
